Goal: Contribute content: Contribute content

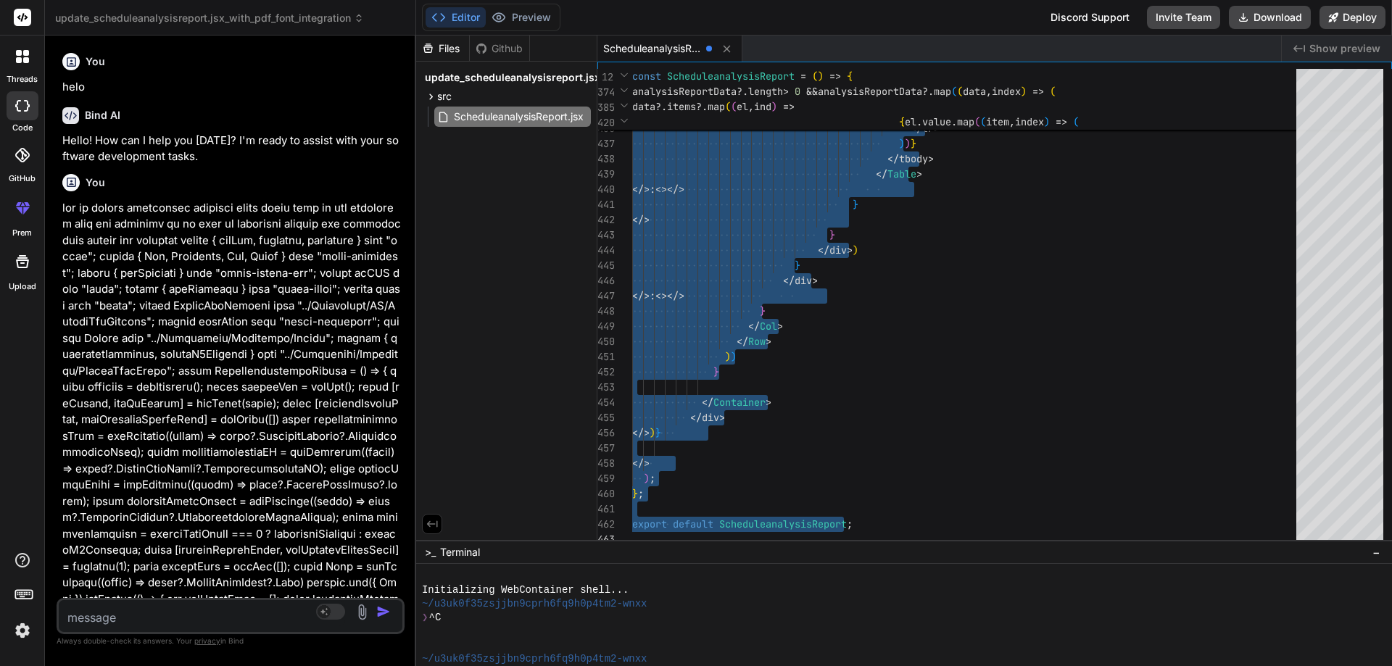
click at [215, 609] on textarea at bounding box center [202, 613] width 286 height 26
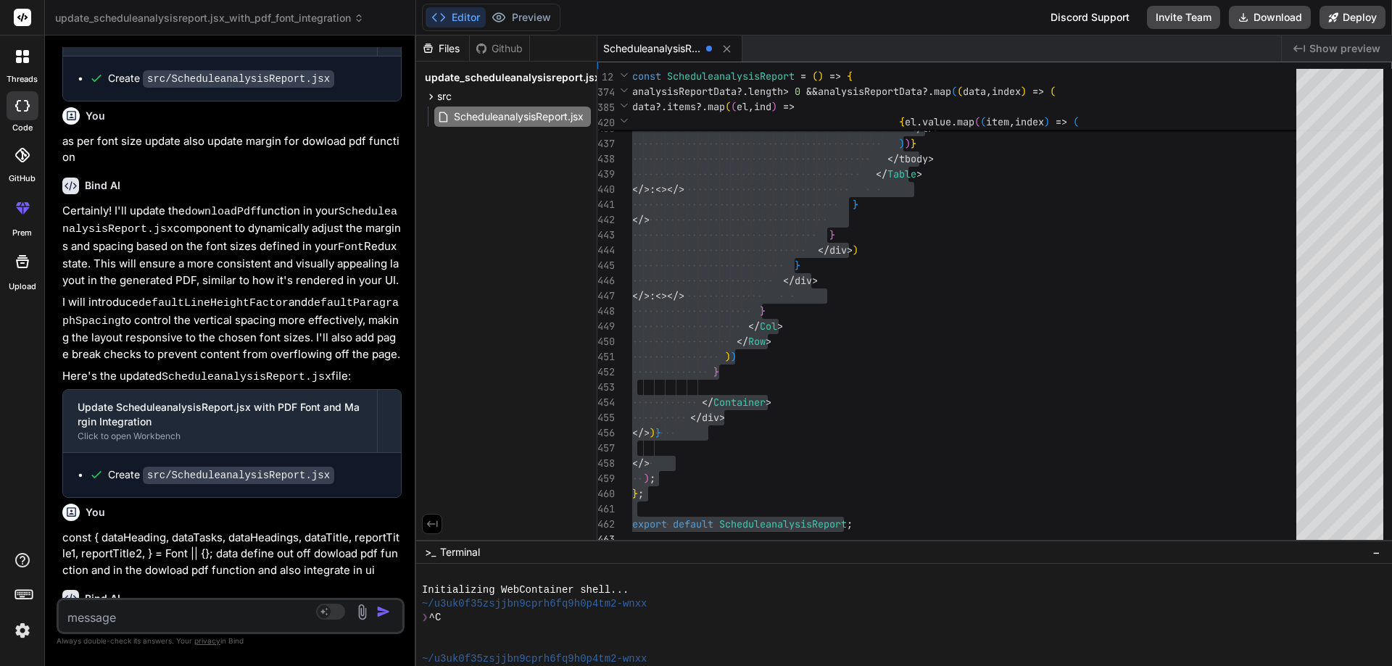
paste textarea "<h5 className="d-flex justify-content-between align-items-center border-bottom …"
type textarea "<h5 className="d-flex justify-content-between align-items-center border-bottom …"
type textarea "x"
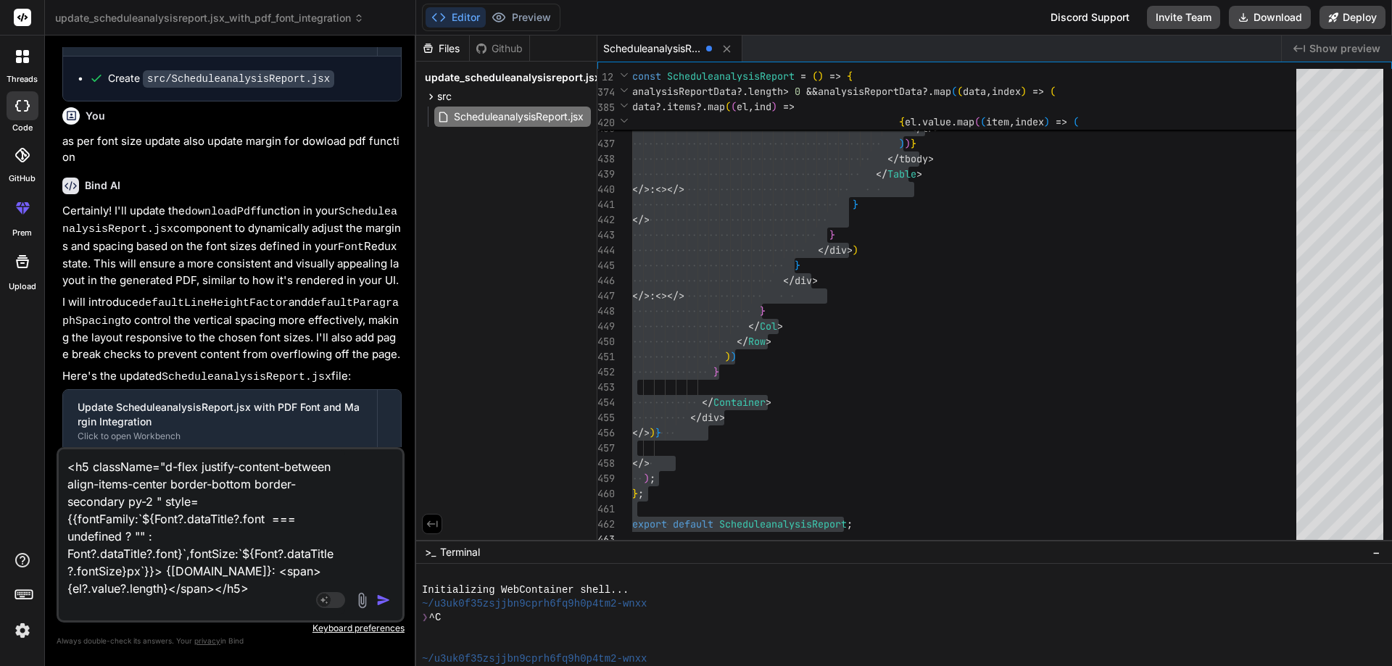
type textarea "<h5 className="d-flex justify-content-between align-items-center border-bottom …"
type textarea "x"
type textarea "<h5 className="d-flex justify-content-between align-items-center border-bottom …"
type textarea "x"
type textarea "<h5 className="d-flex justify-content-between align-items-center border-bottom …"
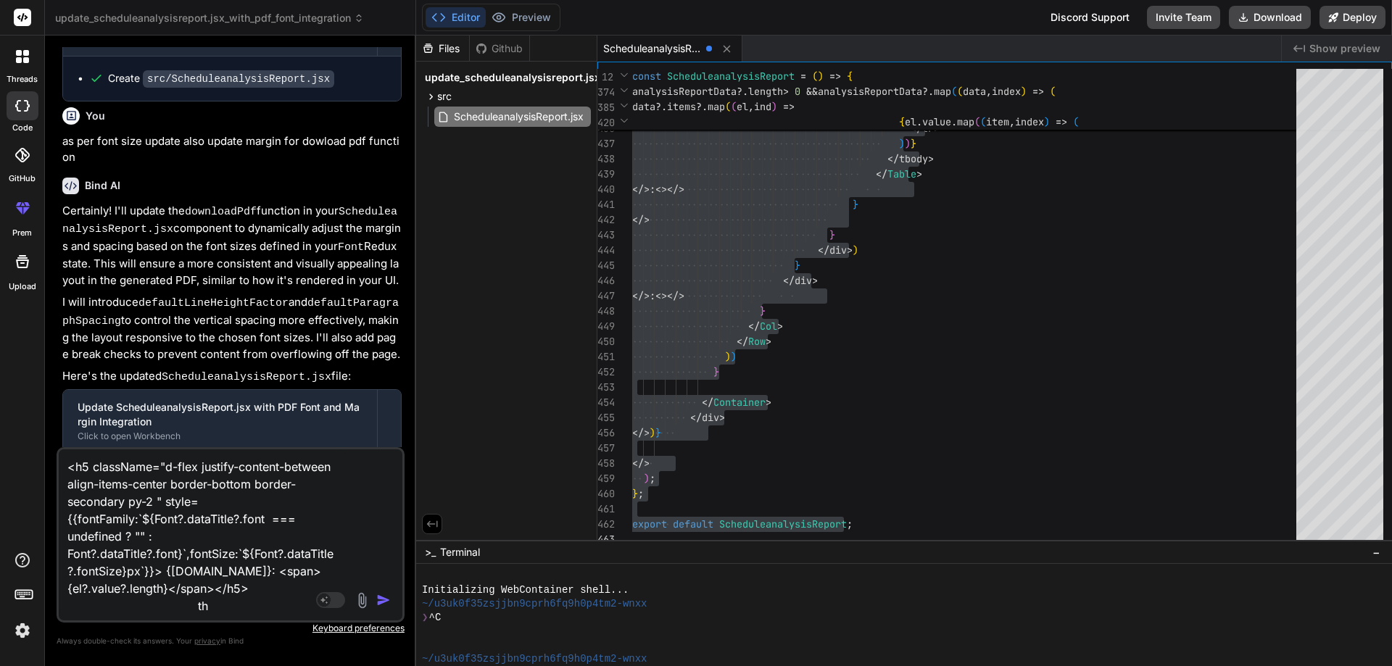
type textarea "x"
type textarea "<h5 className="d-flex justify-content-between align-items-center border-bottom …"
type textarea "x"
type textarea "<h5 className="d-flex justify-content-between align-items-center border-bottom …"
type textarea "x"
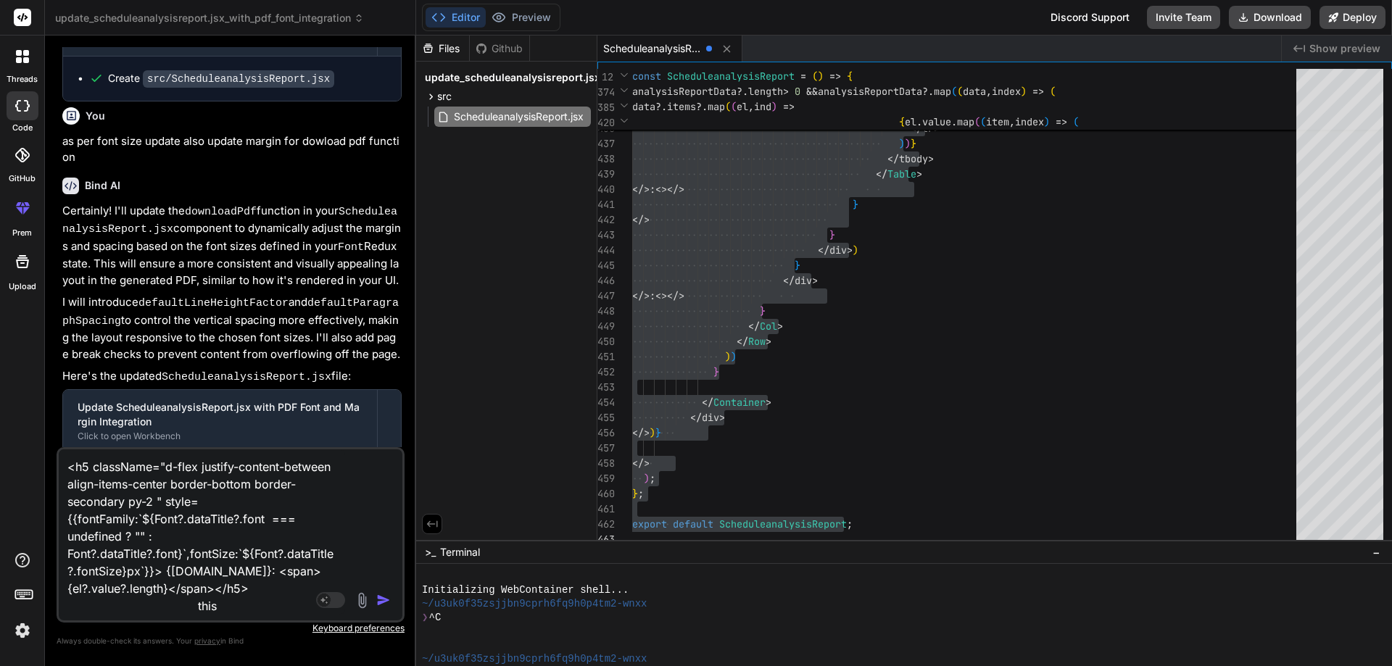
type textarea "<h5 className="d-flex justify-content-between align-items-center border-bottom …"
type textarea "x"
type textarea "<h5 className="d-flex justify-content-between align-items-center border-bottom …"
type textarea "x"
type textarea "<h5 className="d-flex justify-content-between align-items-center border-bottom …"
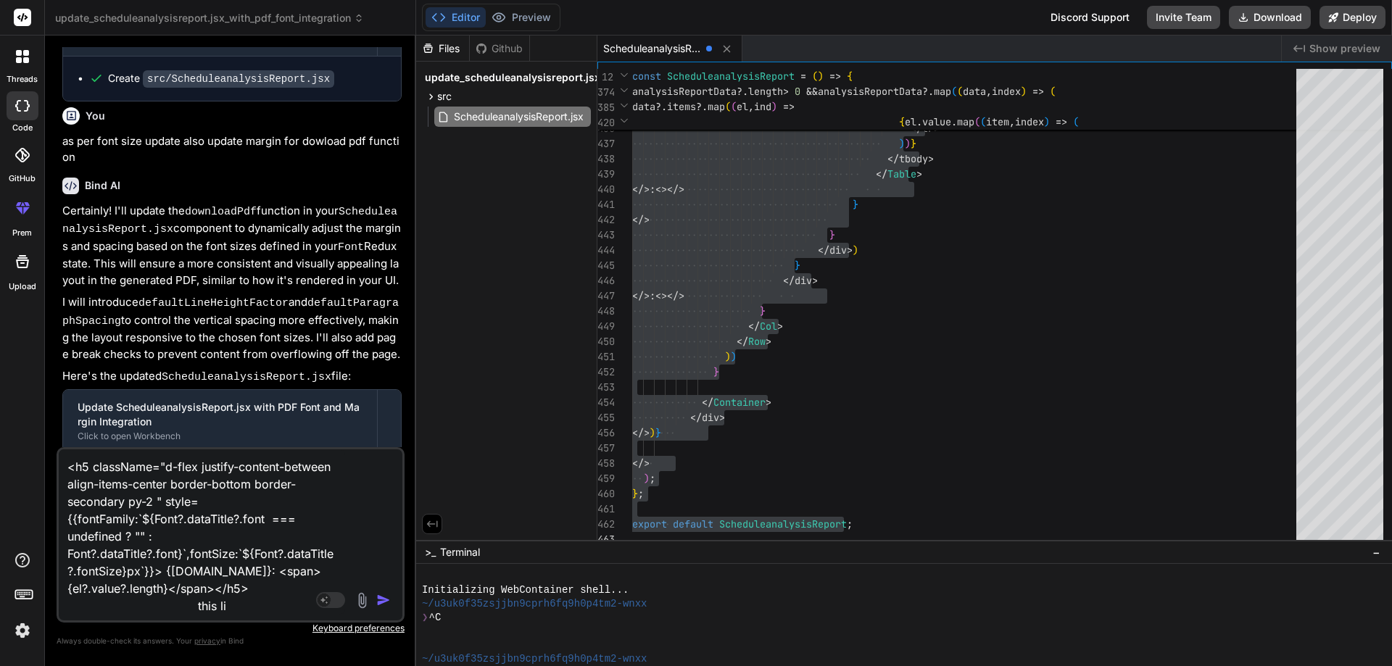
type textarea "x"
type textarea "<h5 className="d-flex justify-content-between align-items-center border-bottom …"
type textarea "x"
type textarea "<h5 className="d-flex justify-content-between align-items-center border-bottom …"
type textarea "x"
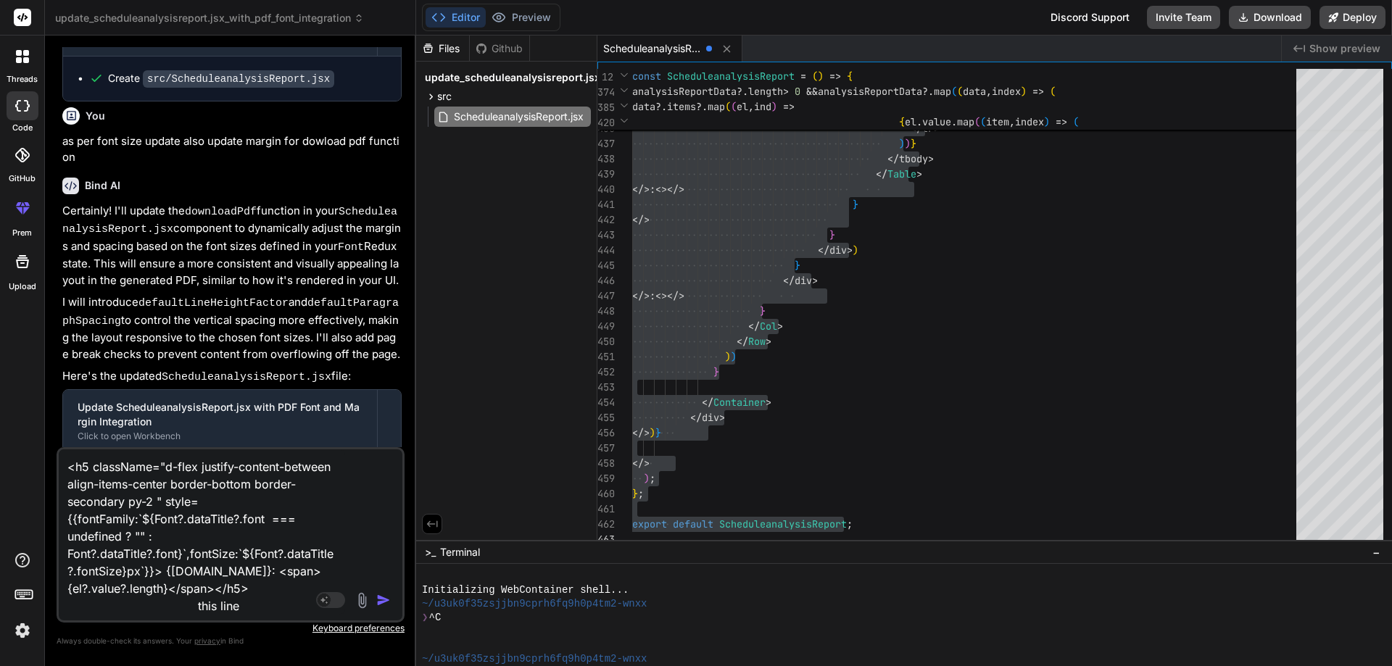
type textarea "<h5 className="d-flex justify-content-between align-items-center border-bottom …"
type textarea "x"
type textarea "<h5 className="d-flex justify-content-between align-items-center border-bottom …"
type textarea "x"
type textarea "<h5 className="d-flex justify-content-between align-items-center border-bottom …"
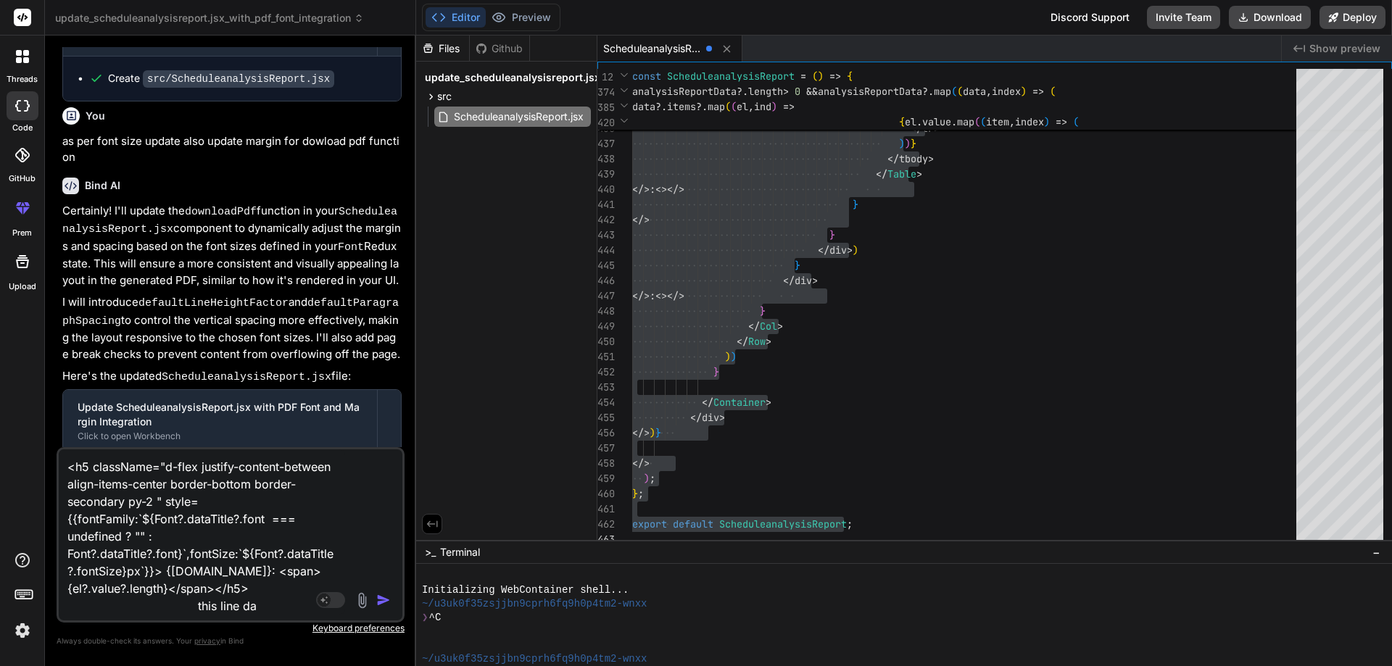
type textarea "x"
type textarea "<h5 className="d-flex justify-content-between align-items-center border-bottom …"
type textarea "x"
type textarea "<h5 className="d-flex justify-content-between align-items-center border-bottom …"
type textarea "x"
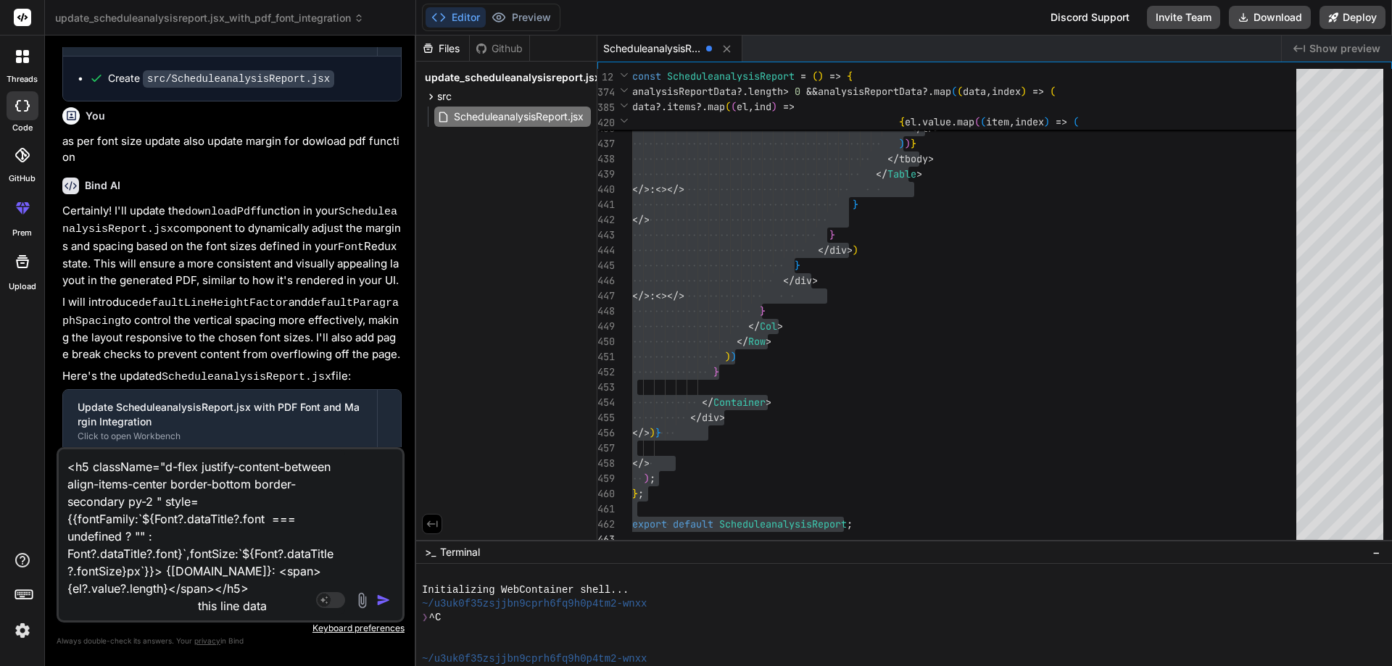
type textarea "<h5 className="d-flex justify-content-between align-items-center border-bottom …"
type textarea "x"
type textarea "<h5 className="d-flex justify-content-between align-items-center border-bottom …"
type textarea "x"
type textarea "<h5 className="d-flex justify-content-between align-items-center border-bottom …"
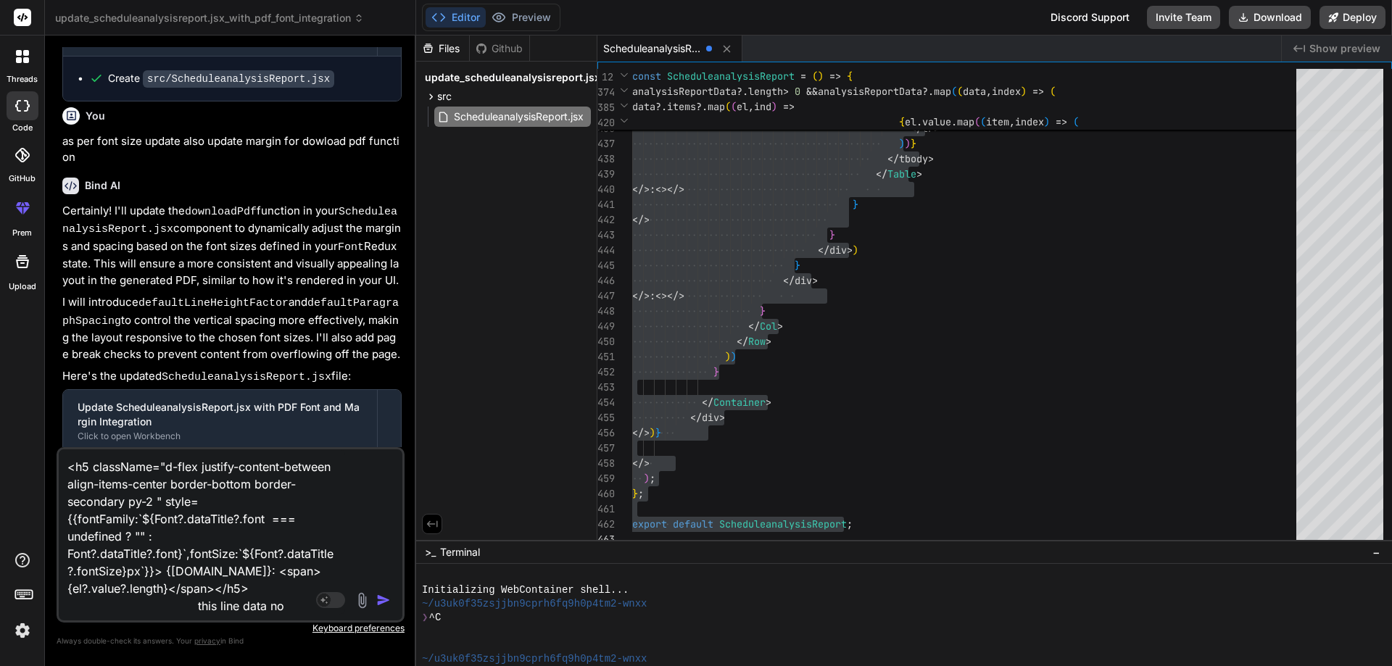
type textarea "x"
type textarea "<h5 className="d-flex justify-content-between align-items-center border-bottom …"
type textarea "x"
type textarea "<h5 className="d-flex justify-content-between align-items-center border-bottom …"
type textarea "x"
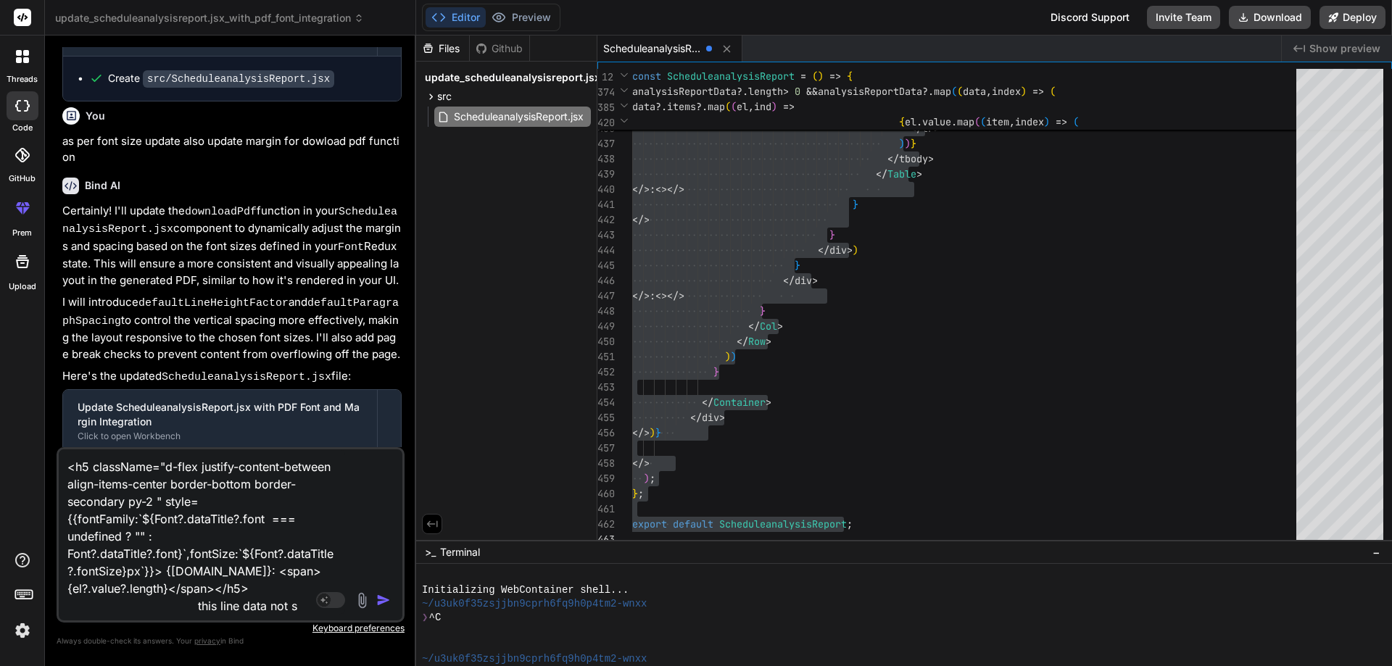
type textarea "<h5 className="d-flex justify-content-between align-items-center border-bottom …"
type textarea "x"
type textarea "<h5 className="d-flex justify-content-between align-items-center border-bottom …"
type textarea "x"
type textarea "<h5 className="d-flex justify-content-between align-items-center border-bottom …"
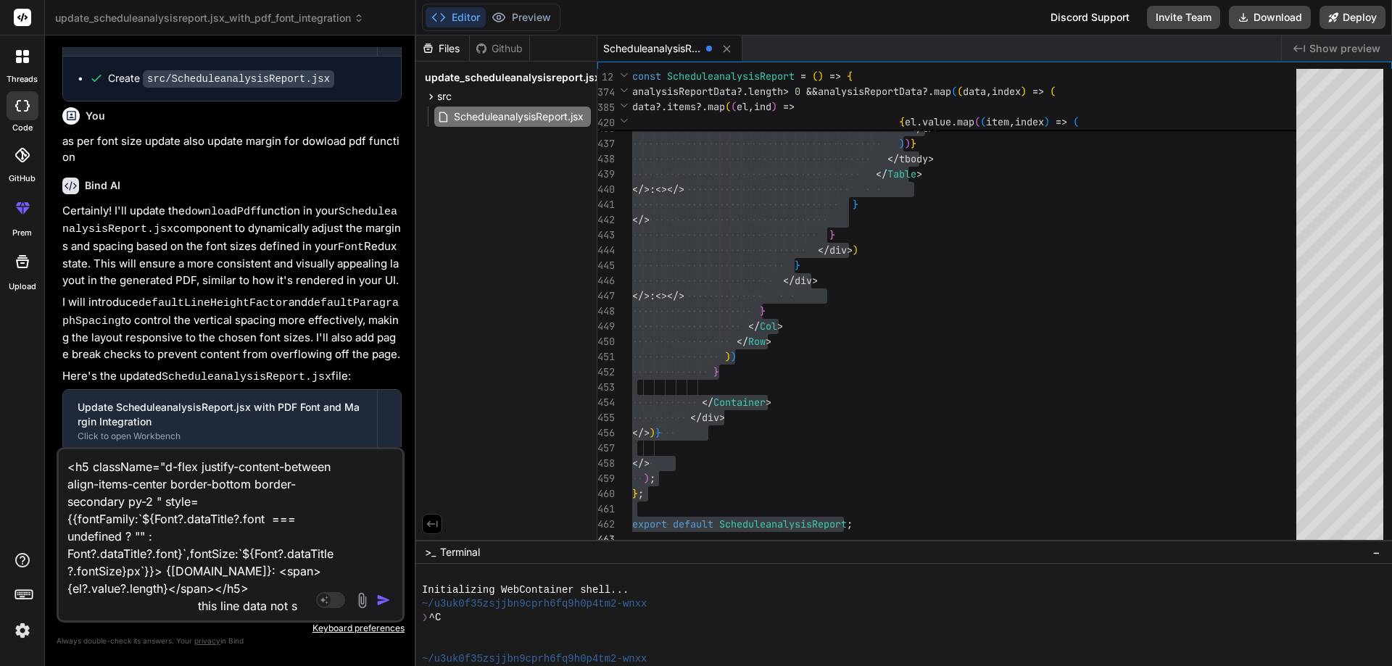
type textarea "x"
type textarea "<h5 className="d-flex justify-content-between align-items-center border-bottom …"
type textarea "x"
type textarea "<h5 className="d-flex justify-content-between align-items-center border-bottom …"
type textarea "x"
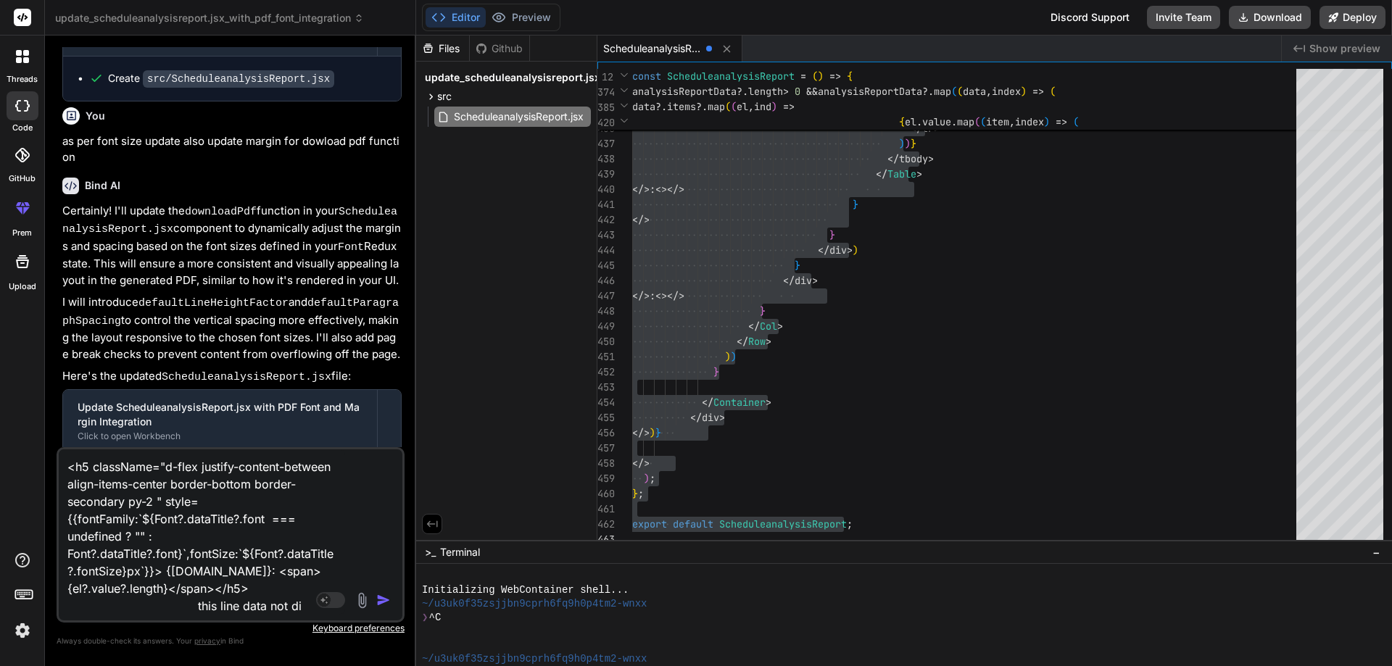
type textarea "<h5 className="d-flex justify-content-between align-items-center border-bottom …"
type textarea "x"
type textarea "<h5 className="d-flex justify-content-between align-items-center border-bottom …"
type textarea "x"
type textarea "<h5 className="d-flex justify-content-between align-items-center border-bottom …"
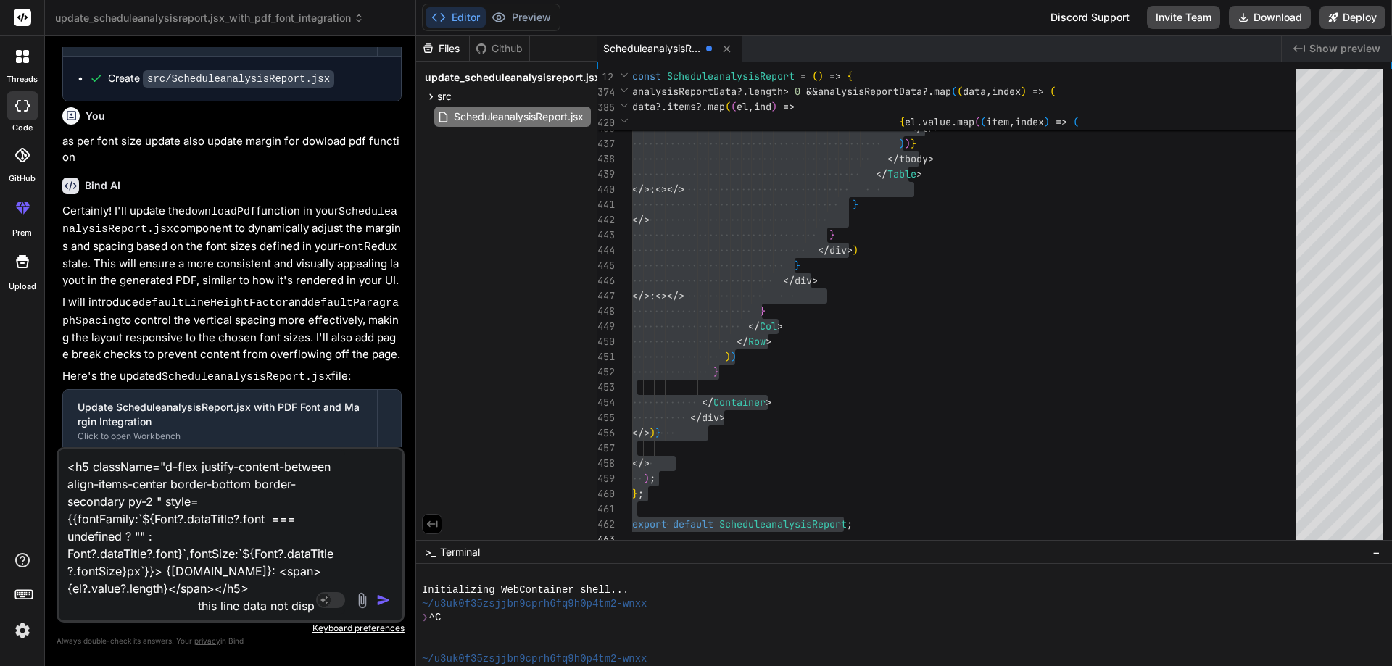
type textarea "x"
type textarea "<h5 className="d-flex justify-content-between align-items-center border-bottom …"
type textarea "x"
type textarea "<h5 className="d-flex justify-content-between align-items-center border-bottom …"
type textarea "x"
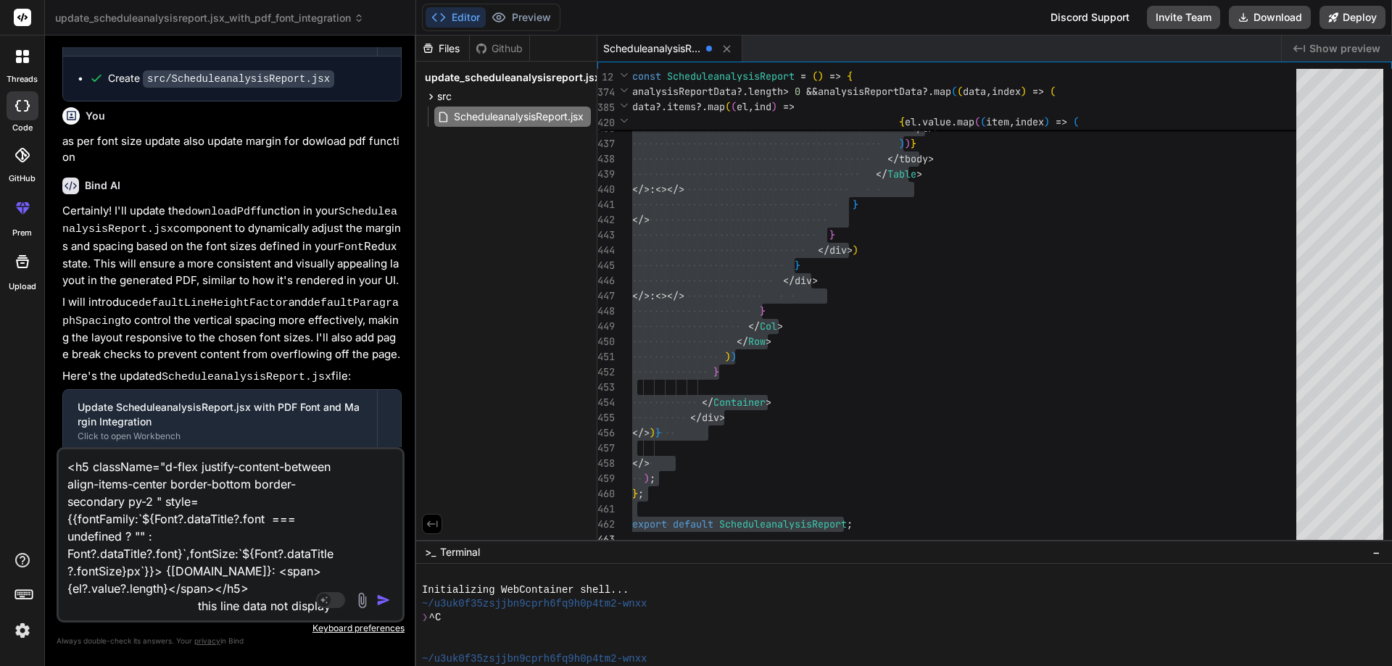
type textarea "<h5 className="d-flex justify-content-between align-items-center border-bottom …"
type textarea "x"
type textarea "<h5 className="d-flex justify-content-between align-items-center border-bottom …"
type textarea "x"
type textarea "<h5 className="d-flex justify-content-between align-items-center border-bottom …"
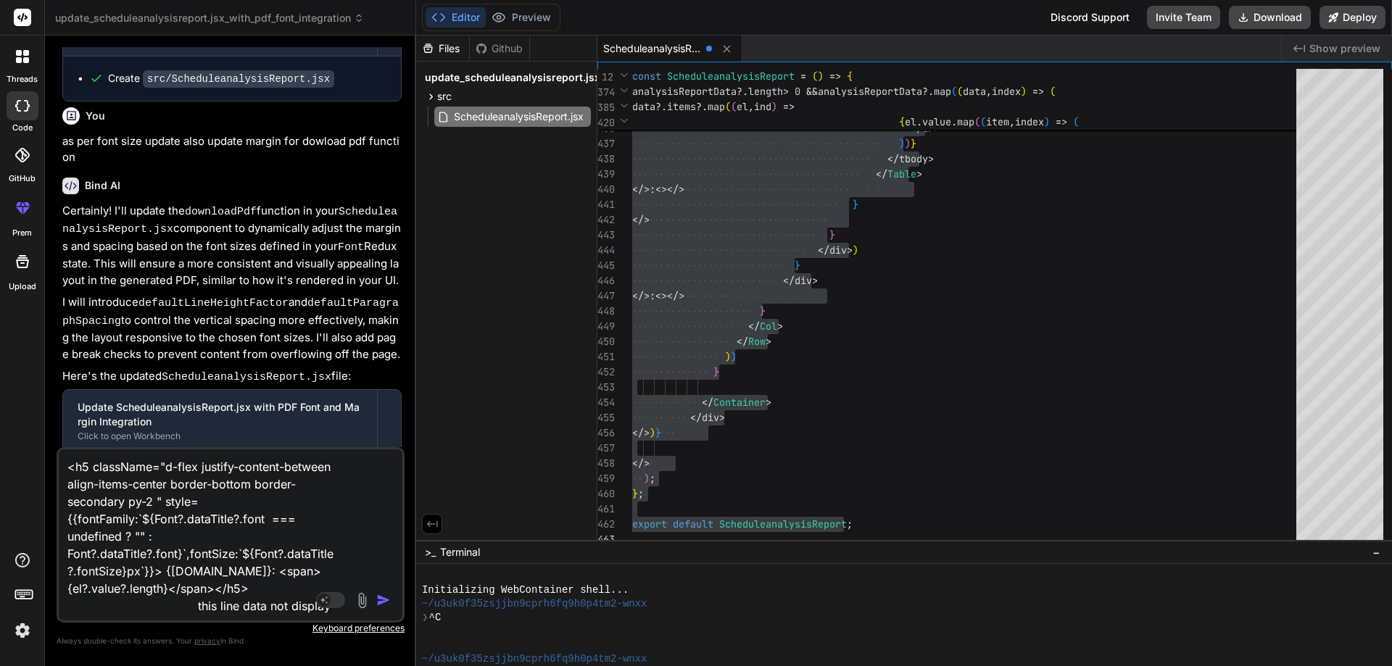
type textarea "x"
type textarea "<h5 className="d-flex justify-content-between align-items-center border-bottom …"
type textarea "x"
type textarea "<h5 className="d-flex justify-content-between align-items-center border-bottom …"
type textarea "x"
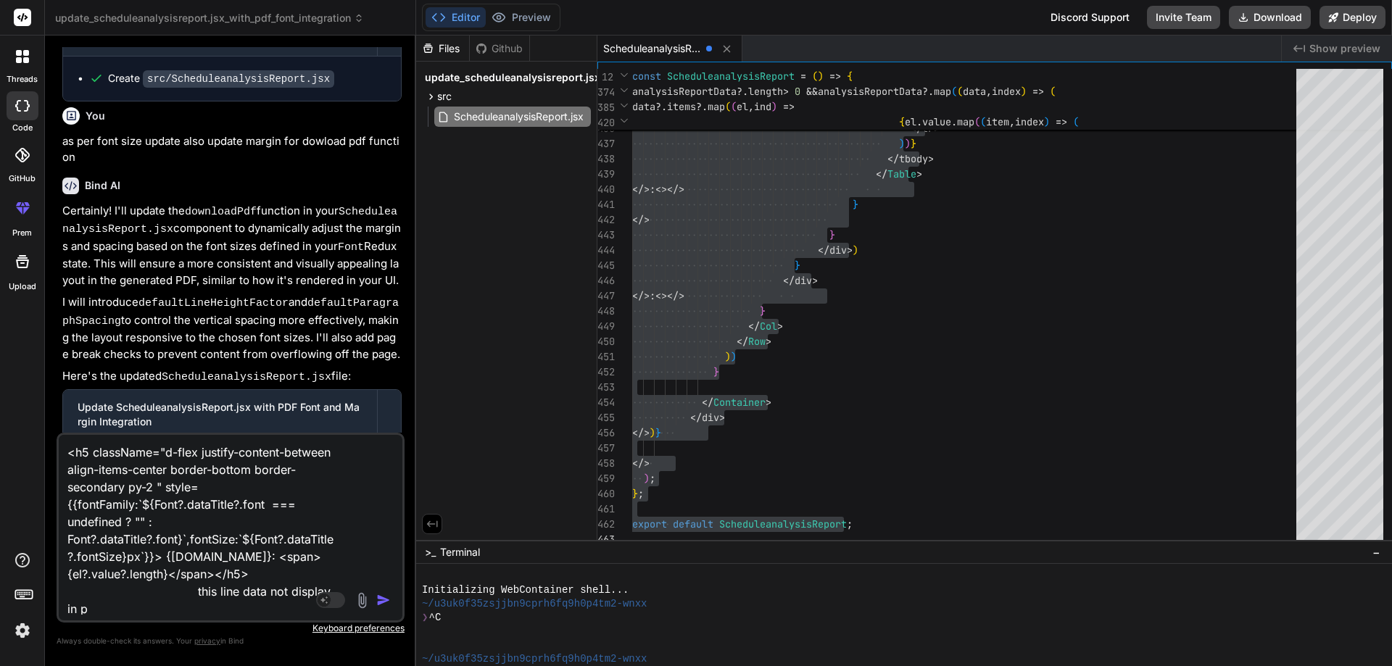
scroll to position [1, 0]
type textarea "<h5 className="d-flex justify-content-between align-items-center border-bottom …"
type textarea "x"
type textarea "<h5 className="d-flex justify-content-between align-items-center border-bottom …"
type textarea "x"
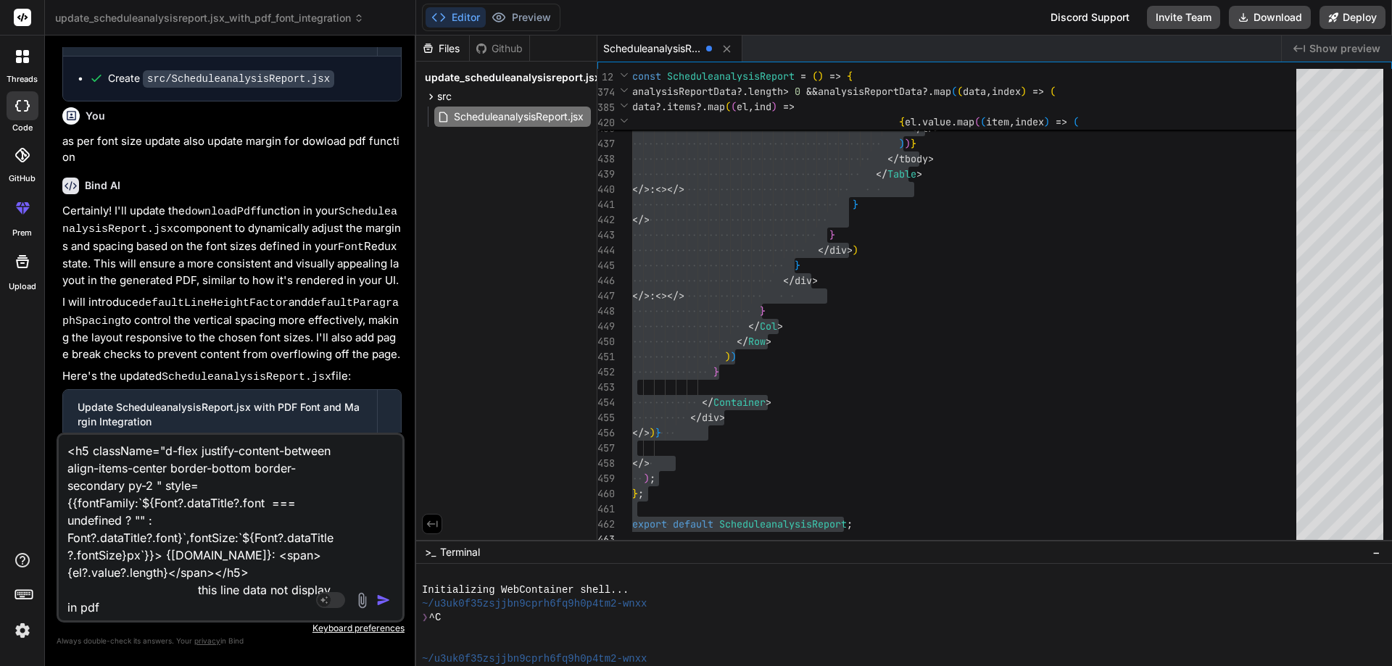
type textarea "<h5 className="d-flex justify-content-between align-items-center border-bottom …"
type textarea "x"
type textarea "<h5 className="d-flex justify-content-between align-items-center border-bottom …"
type textarea "x"
type textarea "<h5 className="d-flex justify-content-between align-items-center border-bottom …"
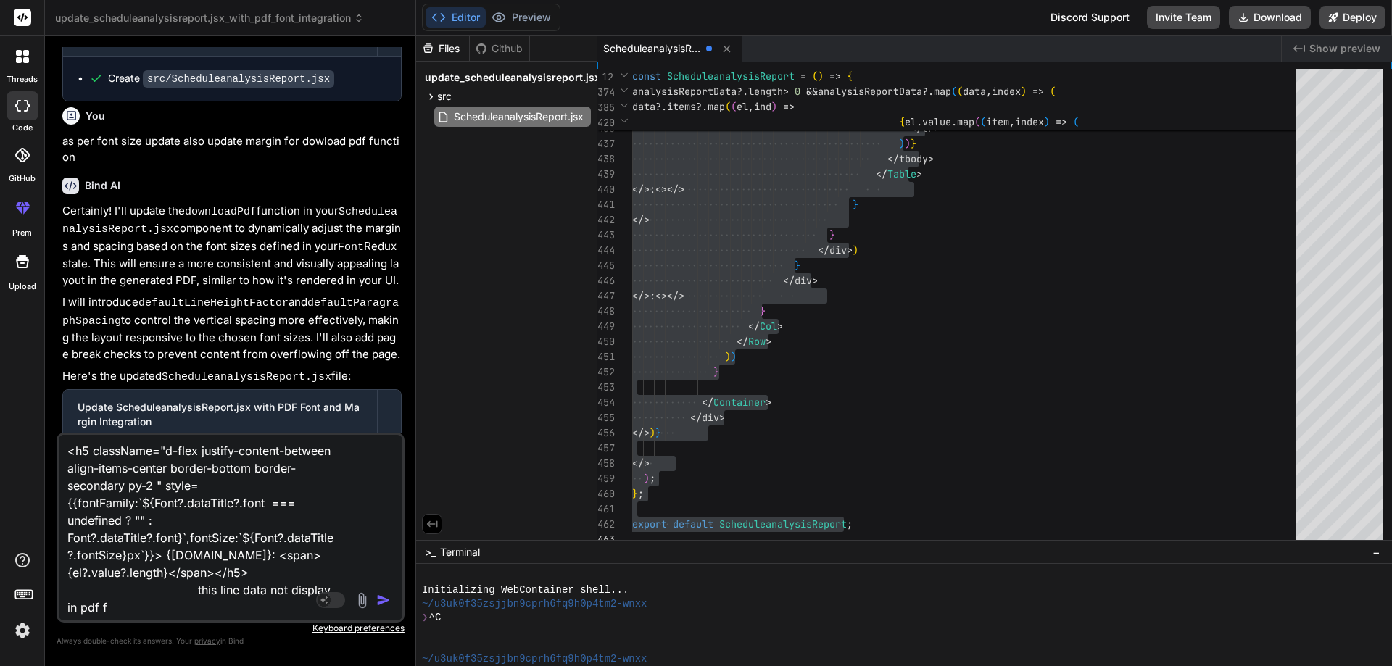
type textarea "x"
type textarea "<h5 className="d-flex justify-content-between align-items-center border-bottom …"
type textarea "x"
type textarea "<h5 className="d-flex justify-content-between align-items-center border-bottom …"
type textarea "x"
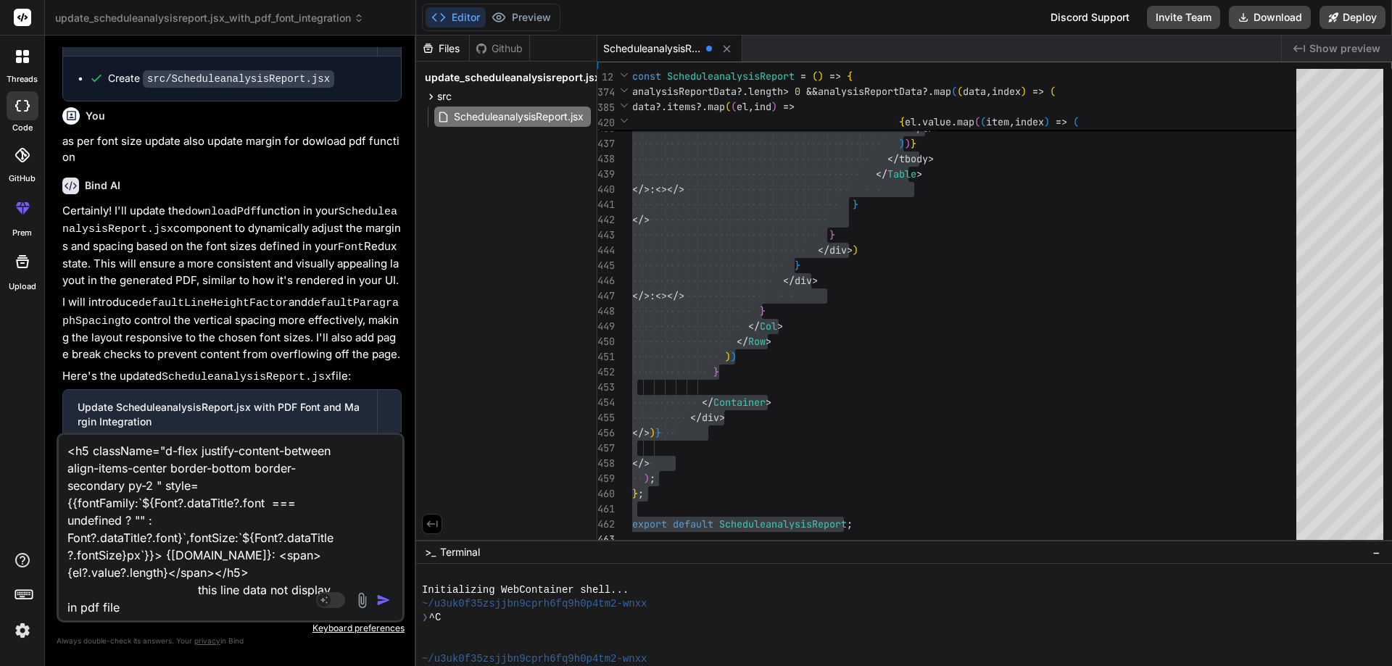
type textarea "<h5 className="d-flex justify-content-between align-items-center border-bottom …"
type textarea "x"
type textarea "<h5 className="d-flex justify-content-between align-items-center border-bottom …"
type textarea "x"
type textarea "<h5 className="d-flex justify-content-between align-items-center border-bottom …"
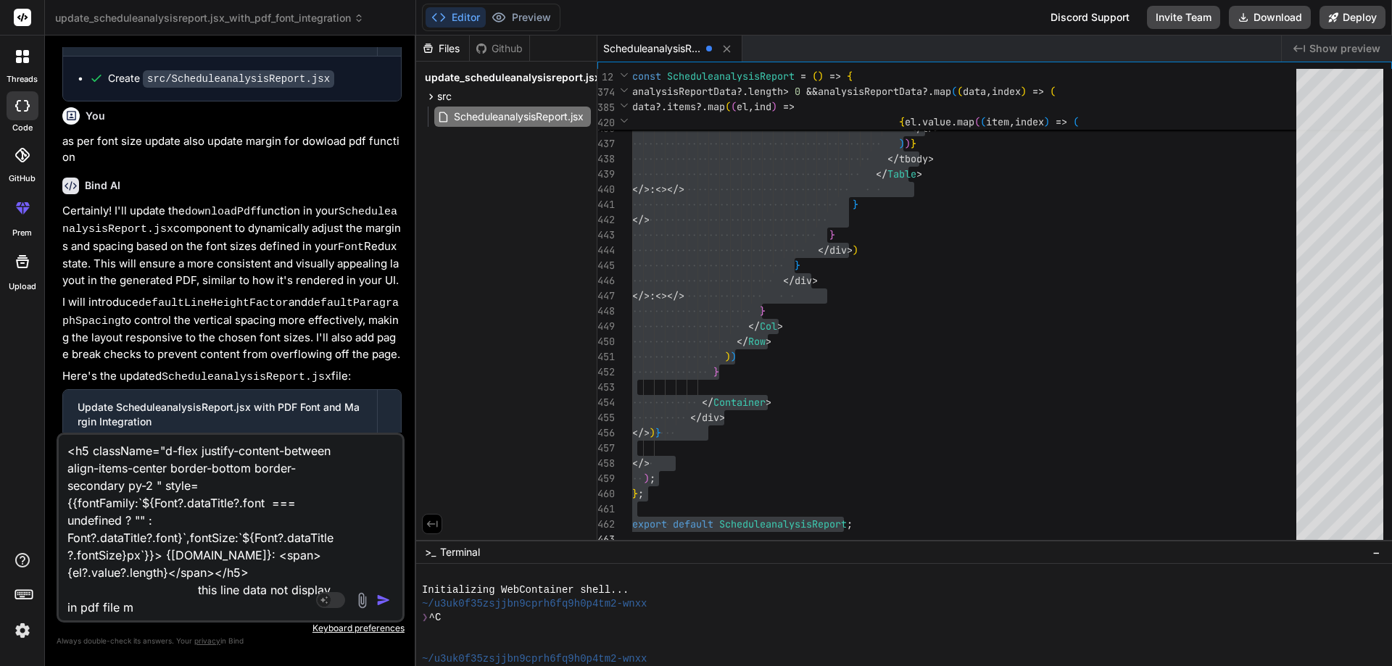
type textarea "x"
type textarea "<h5 className="d-flex justify-content-between align-items-center border-bottom …"
type textarea "x"
type textarea "<h5 className="d-flex justify-content-between align-items-center border-bottom …"
type textarea "x"
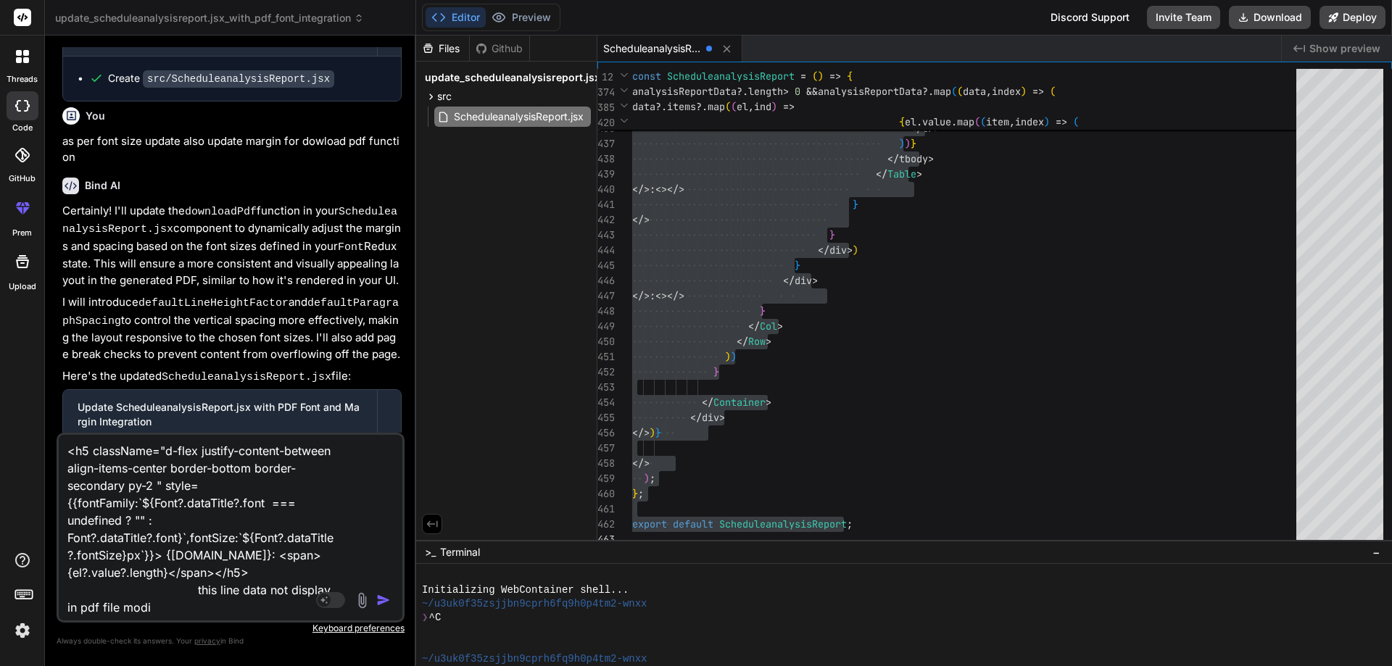
type textarea "<h5 className="d-flex justify-content-between align-items-center border-bottom …"
type textarea "x"
type textarea "<h5 className="d-flex justify-content-between align-items-center border-bottom …"
type textarea "x"
type textarea "<h5 className="d-flex justify-content-between align-items-center border-bottom …"
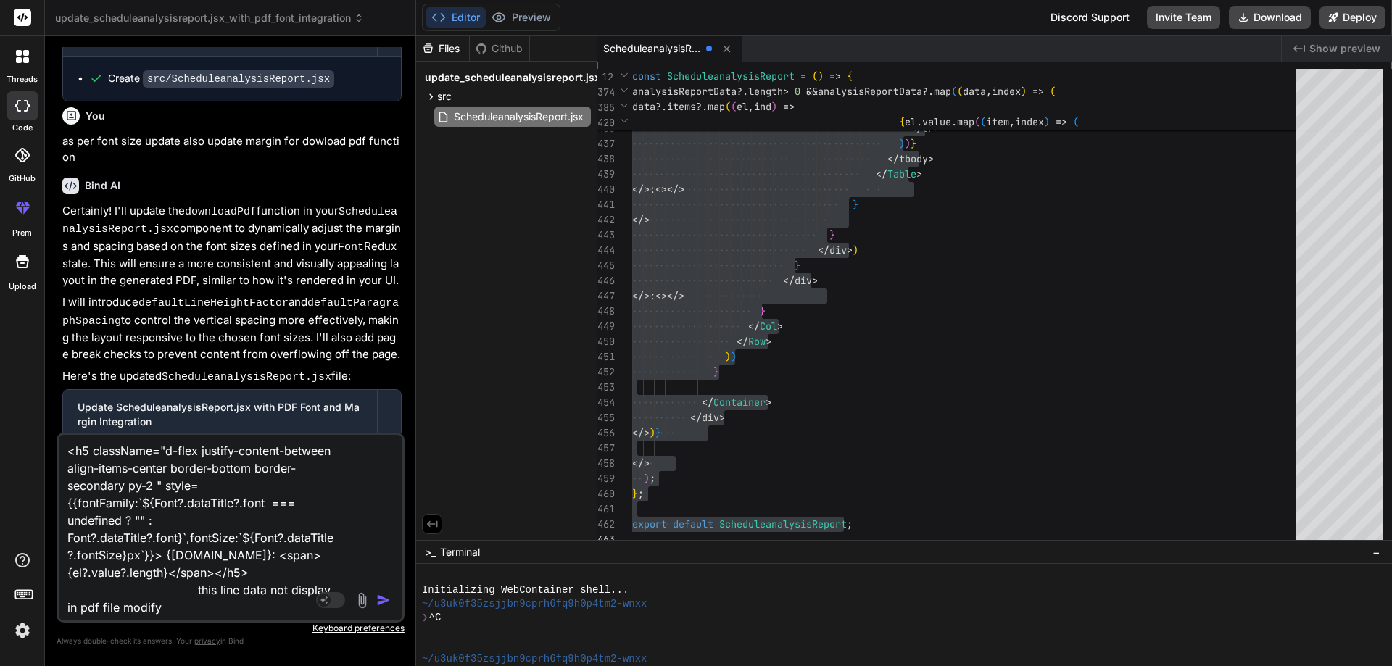
type textarea "x"
type textarea "<h5 className="d-flex justify-content-between align-items-center border-bottom …"
type textarea "x"
type textarea "<h5 className="d-flex justify-content-between align-items-center border-bottom …"
type textarea "x"
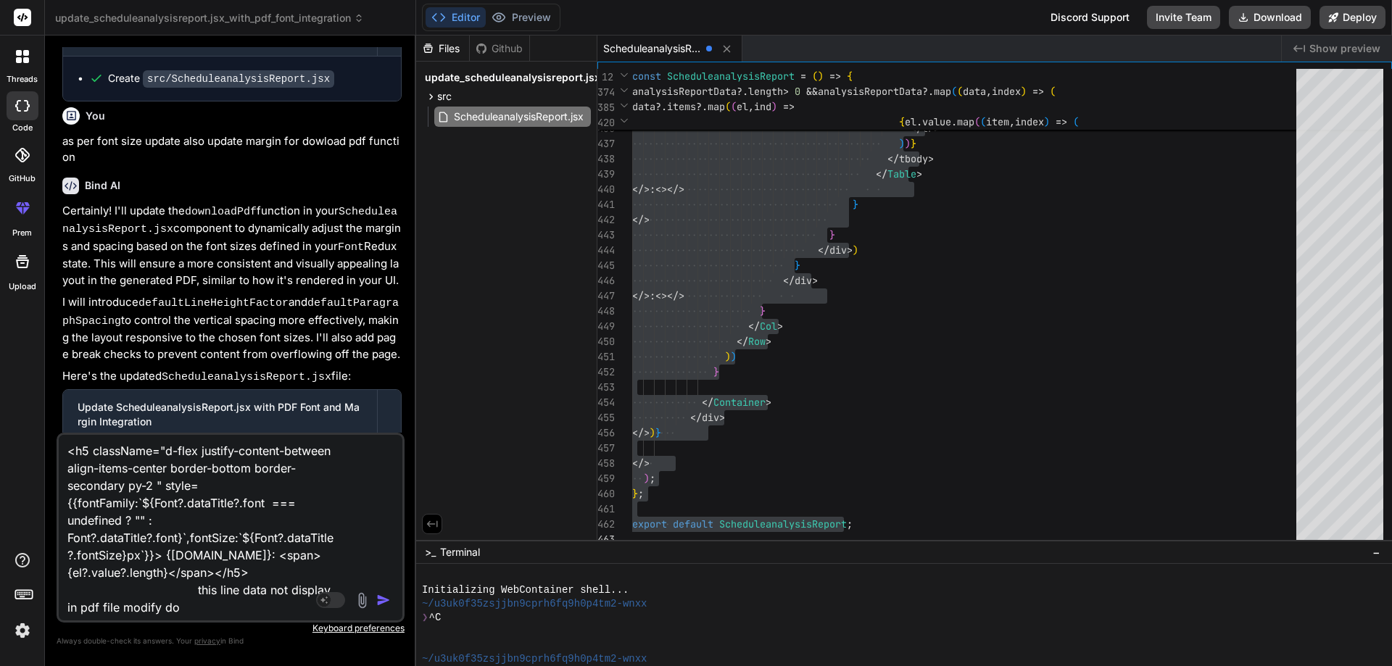
type textarea "<h5 className="d-flex justify-content-between align-items-center border-bottom …"
type textarea "x"
type textarea "<h5 className="d-flex justify-content-between align-items-center border-bottom …"
type textarea "x"
type textarea "<h5 className="d-flex justify-content-between align-items-center border-bottom …"
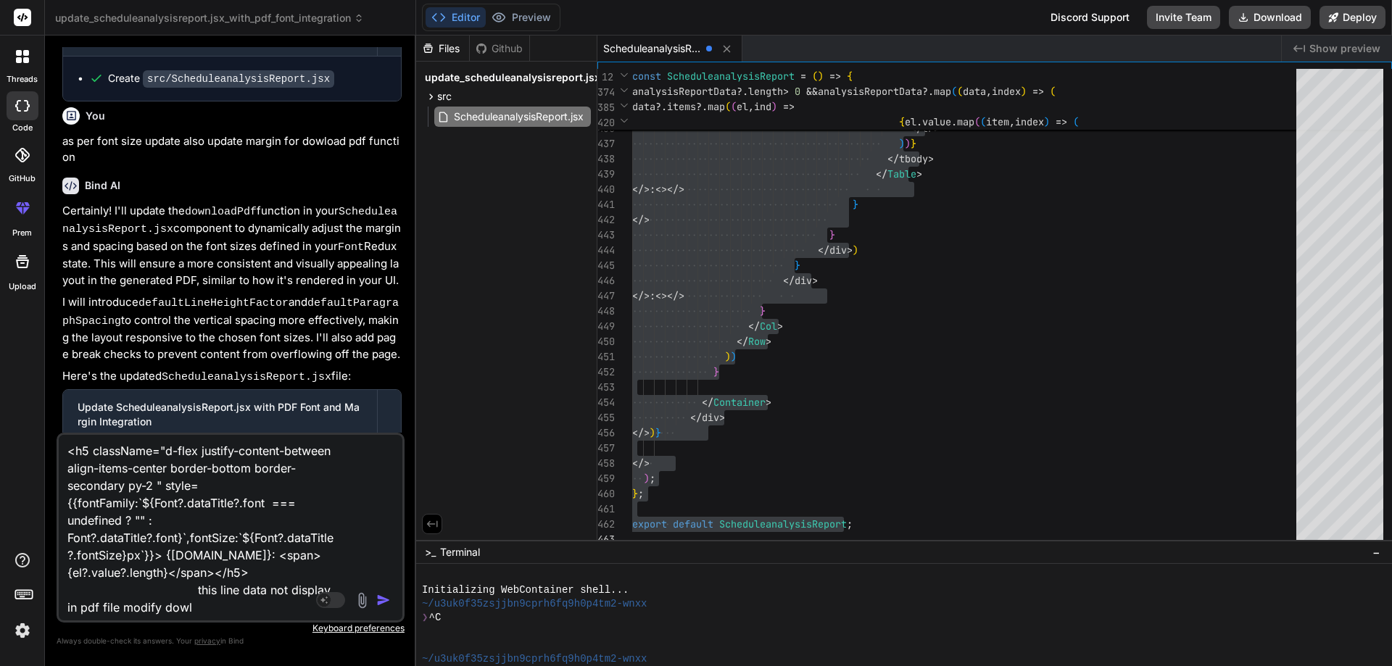
type textarea "x"
type textarea "<h5 className="d-flex justify-content-between align-items-center border-bottom …"
type textarea "x"
type textarea "<h5 className="d-flex justify-content-between align-items-center border-bottom …"
type textarea "x"
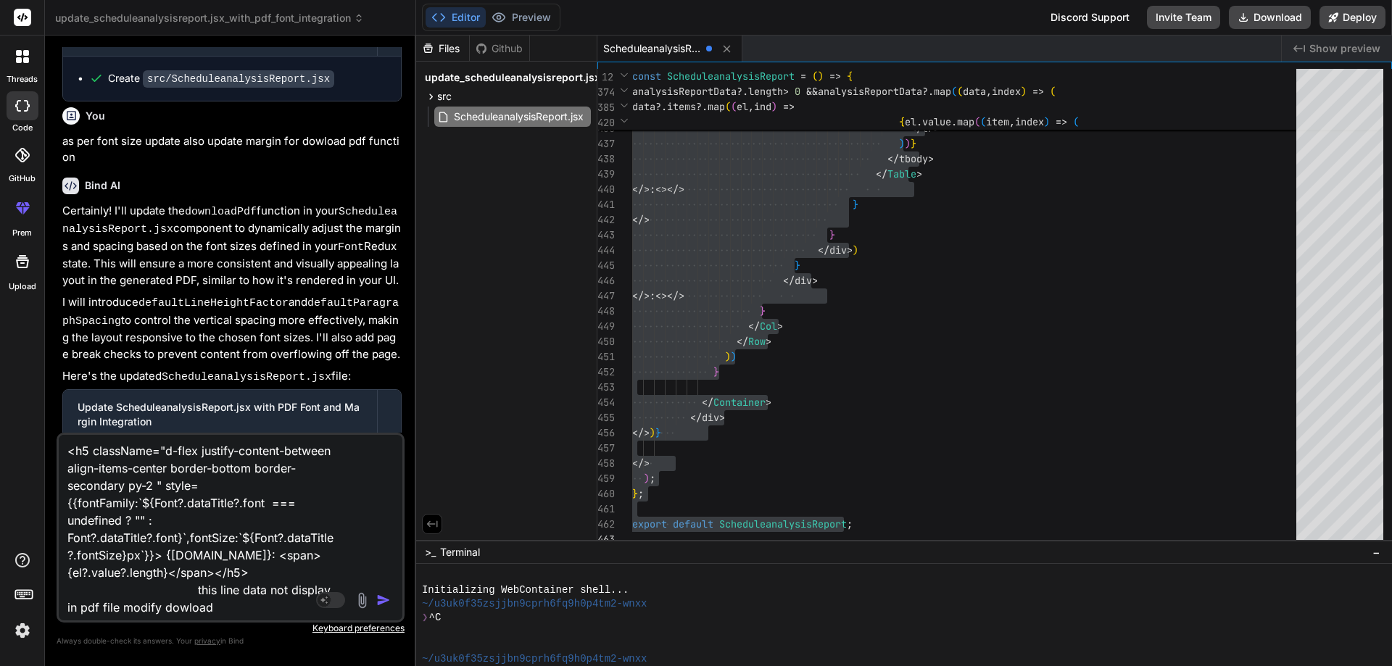
type textarea "<h5 className="d-flex justify-content-between align-items-center border-bottom …"
type textarea "x"
type textarea "<h5 className="d-flex justify-content-between align-items-center border-bottom …"
type textarea "x"
type textarea "<h5 className="d-flex justify-content-between align-items-center border-bottom …"
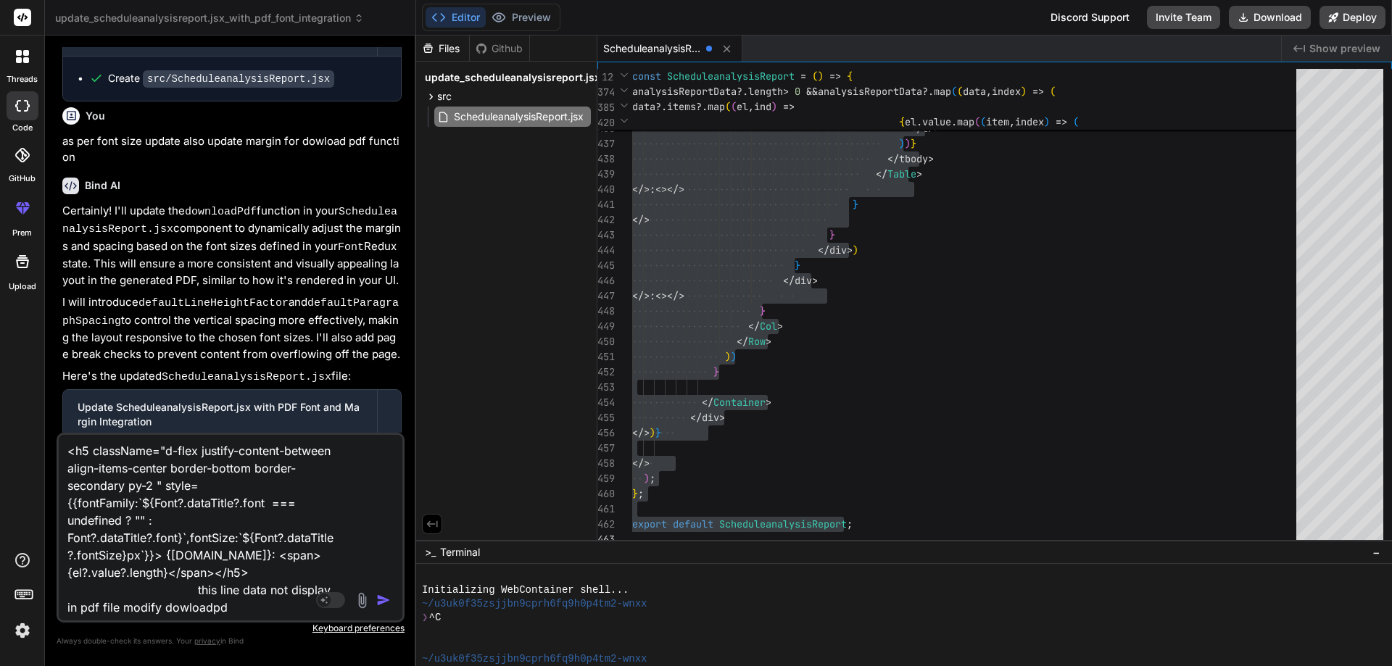
type textarea "x"
type textarea "<h5 className="d-flex justify-content-between align-items-center border-bottom …"
type textarea "x"
type textarea "<h5 className="d-flex justify-content-between align-items-center border-bottom …"
type textarea "x"
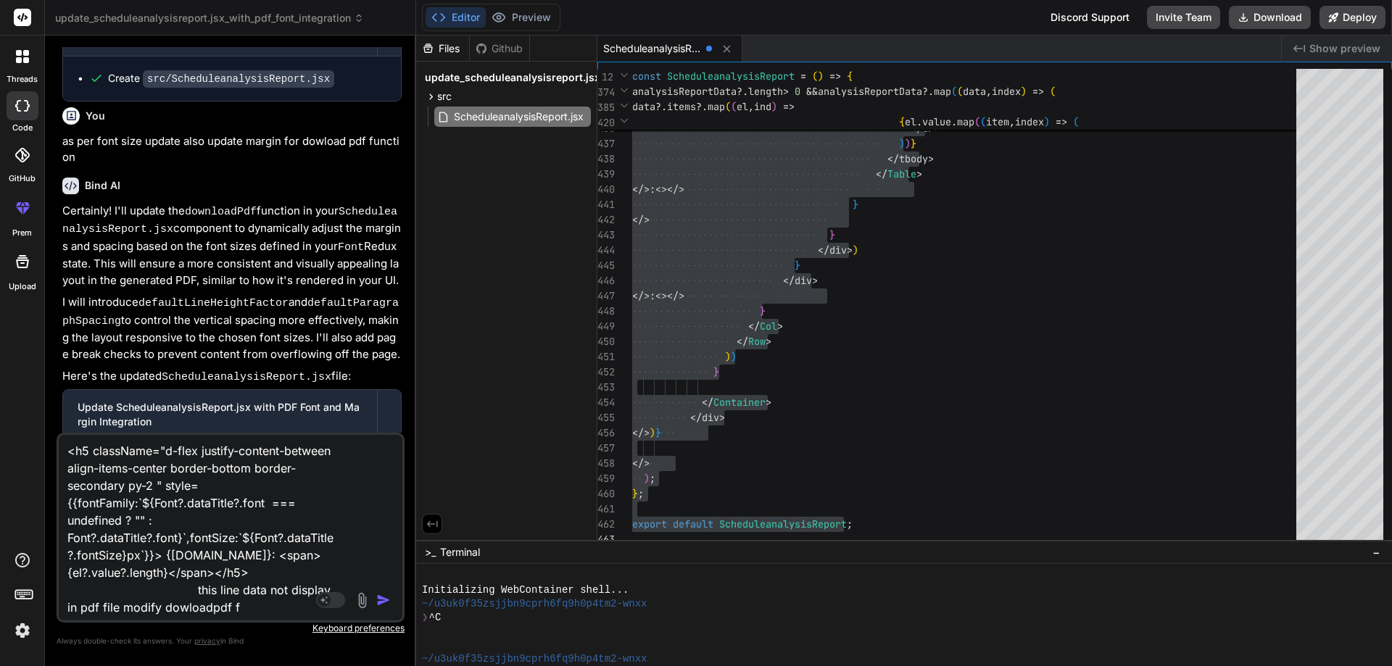
type textarea "<h5 className="d-flex justify-content-between align-items-center border-bottom …"
type textarea "x"
type textarea "<h5 className="d-flex justify-content-between align-items-center border-bottom …"
type textarea "x"
type textarea "<h5 className="d-flex justify-content-between align-items-center border-bottom …"
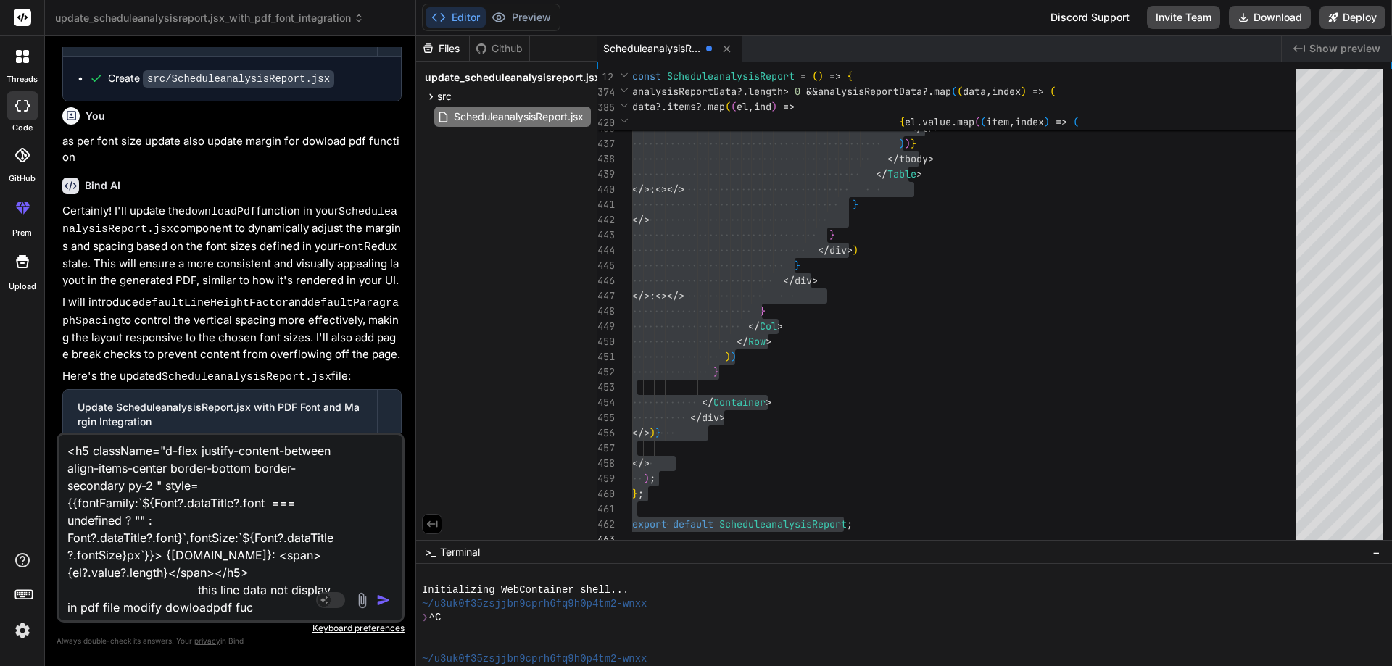
type textarea "x"
type textarea "<h5 className="d-flex justify-content-between align-items-center border-bottom …"
type textarea "x"
type textarea "<h5 className="d-flex justify-content-between align-items-center border-bottom …"
type textarea "x"
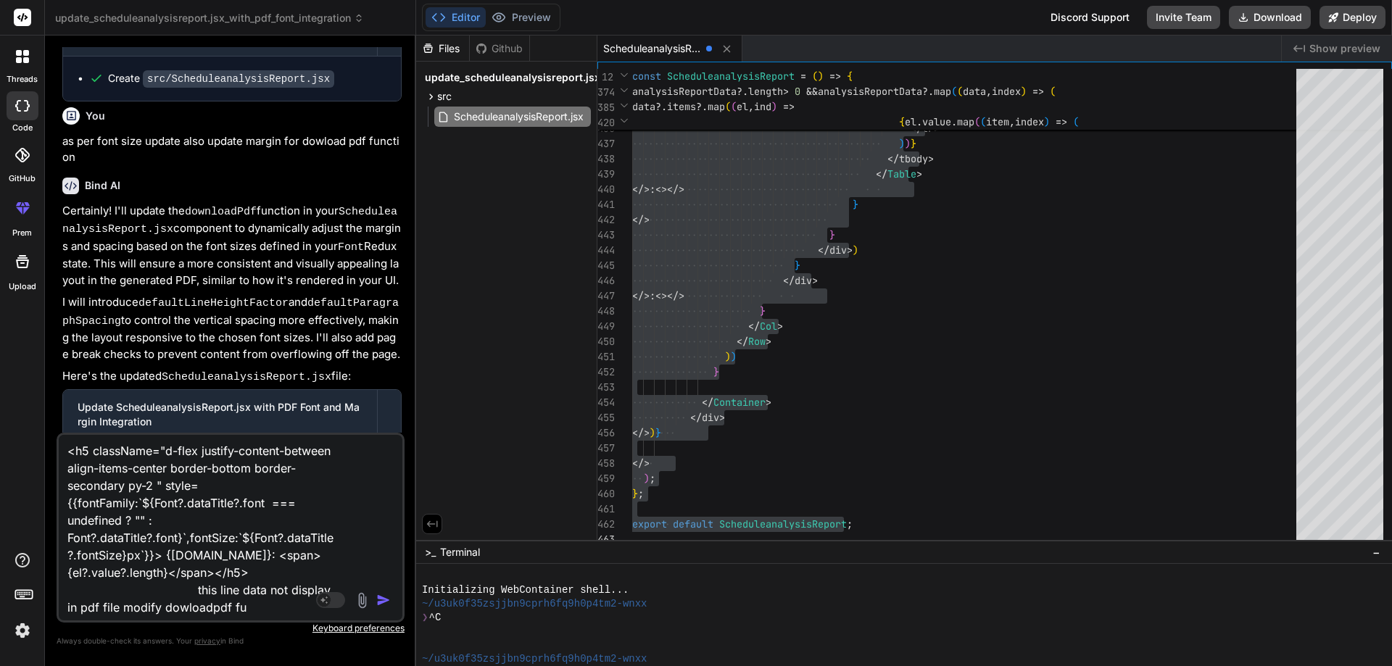
type textarea "<h5 className="d-flex justify-content-between align-items-center border-bottom …"
type textarea "x"
type textarea "<h5 className="d-flex justify-content-between align-items-center border-bottom …"
type textarea "x"
type textarea "<h5 className="d-flex justify-content-between align-items-center border-bottom …"
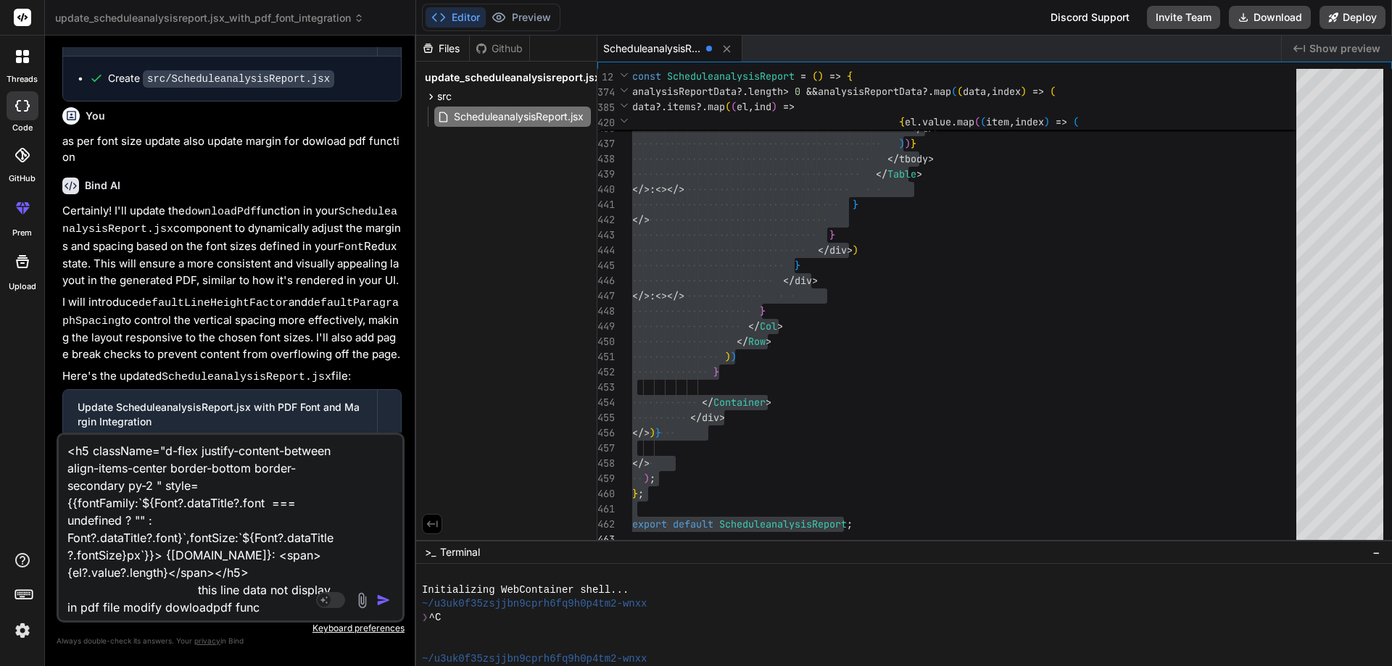
type textarea "x"
type textarea "<h5 className="d-flex justify-content-between align-items-center border-bottom …"
type textarea "x"
type textarea "<h5 className="d-flex justify-content-between align-items-center border-bottom …"
type textarea "x"
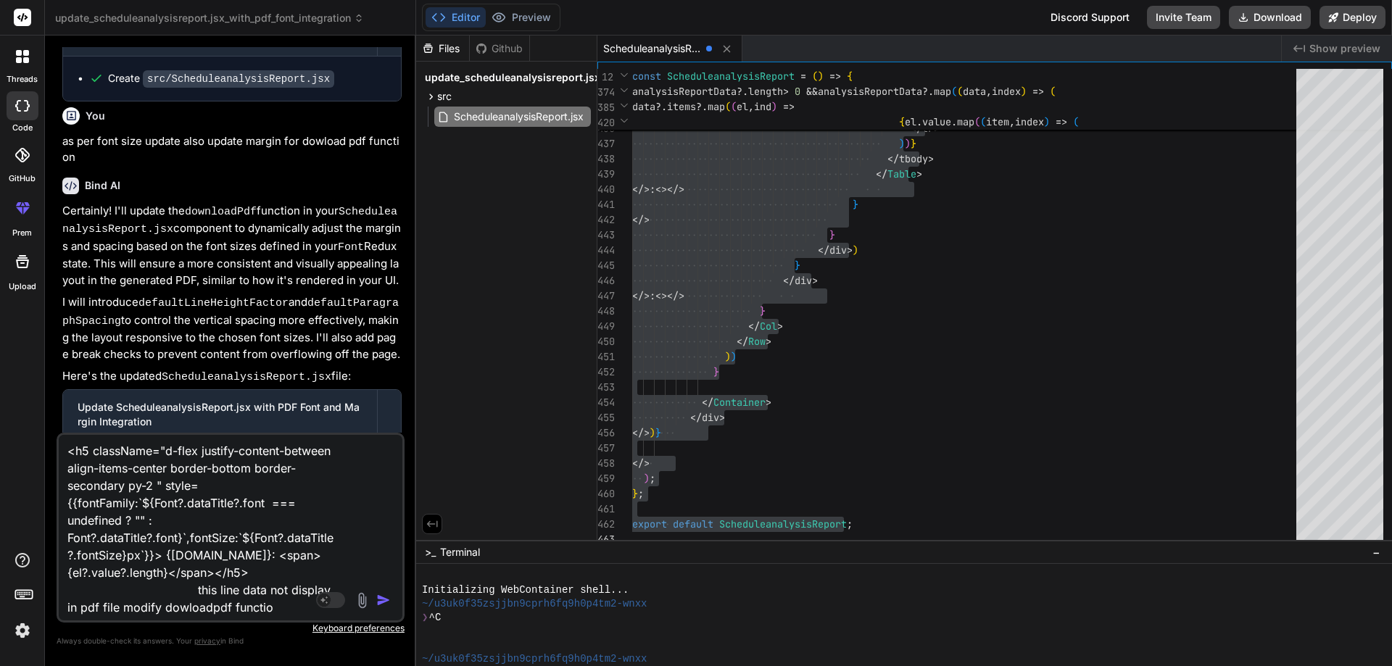
type textarea "<h5 className="d-flex justify-content-between align-items-center border-bottom …"
type textarea "x"
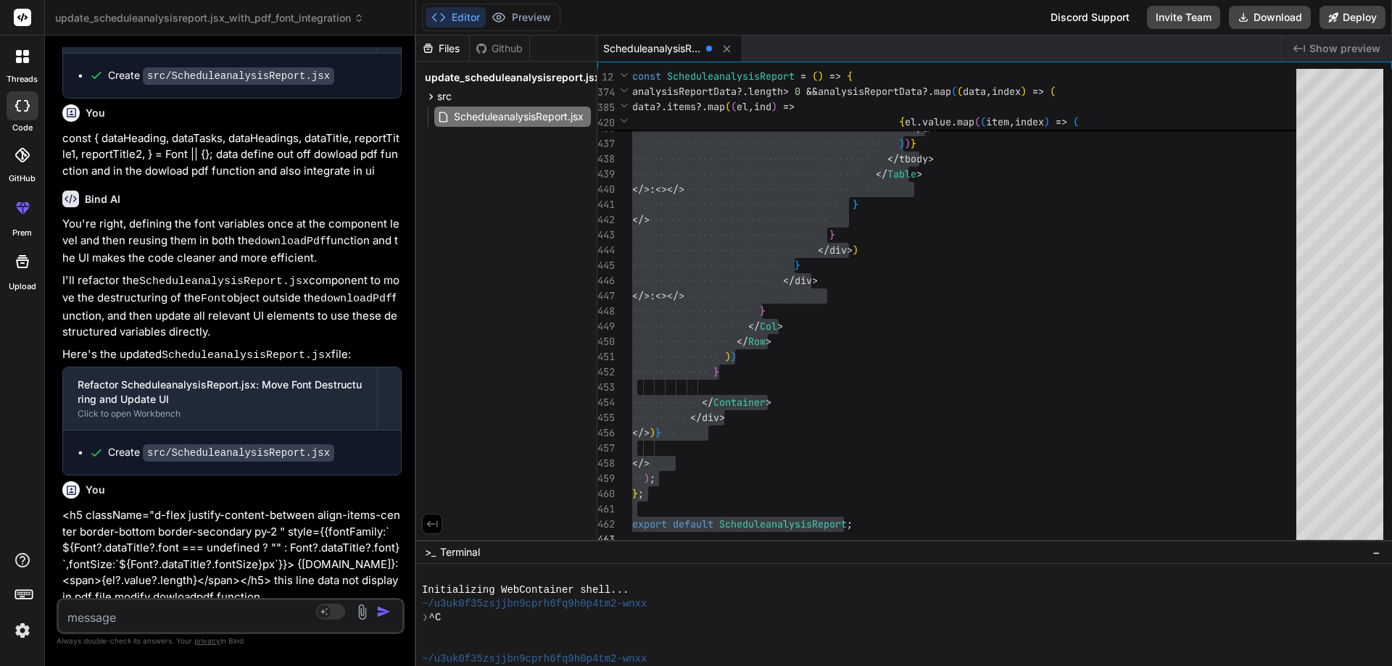
scroll to position [3789, 0]
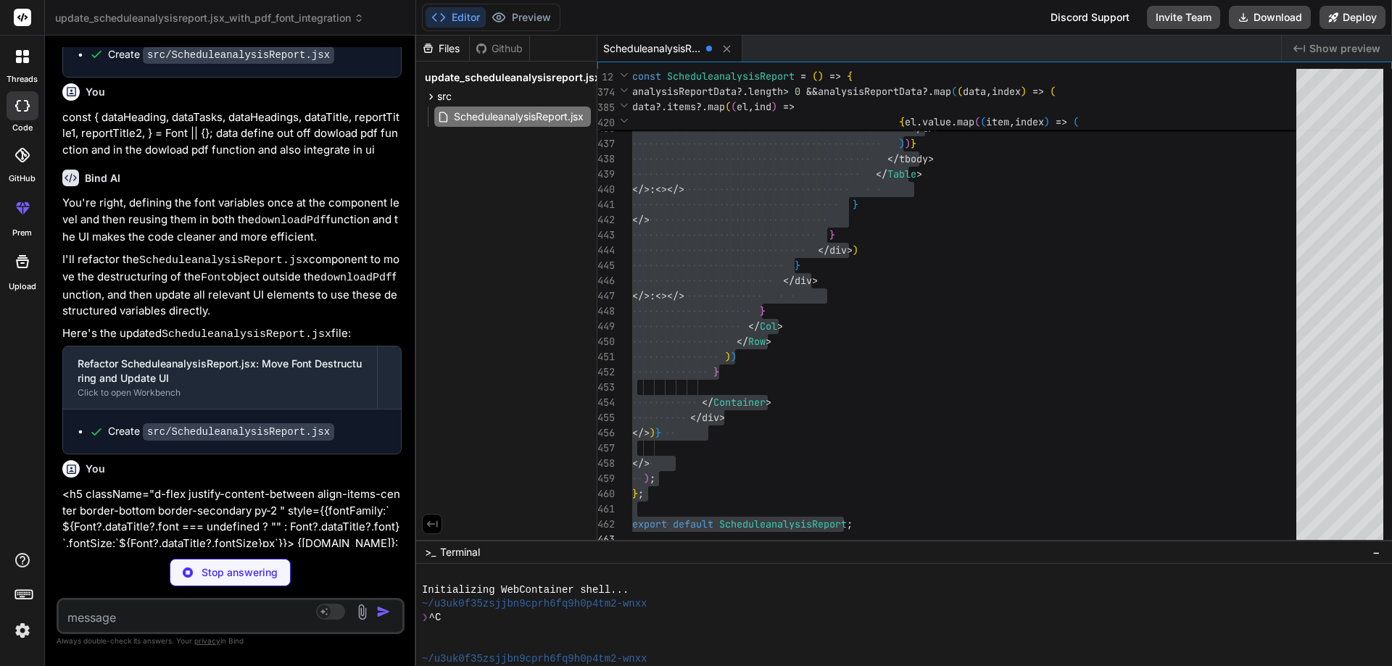
type textarea "x"
type textarea "</div> </>)} </> ); }; export default ScheduleanalysisReport;"
type textarea "x"
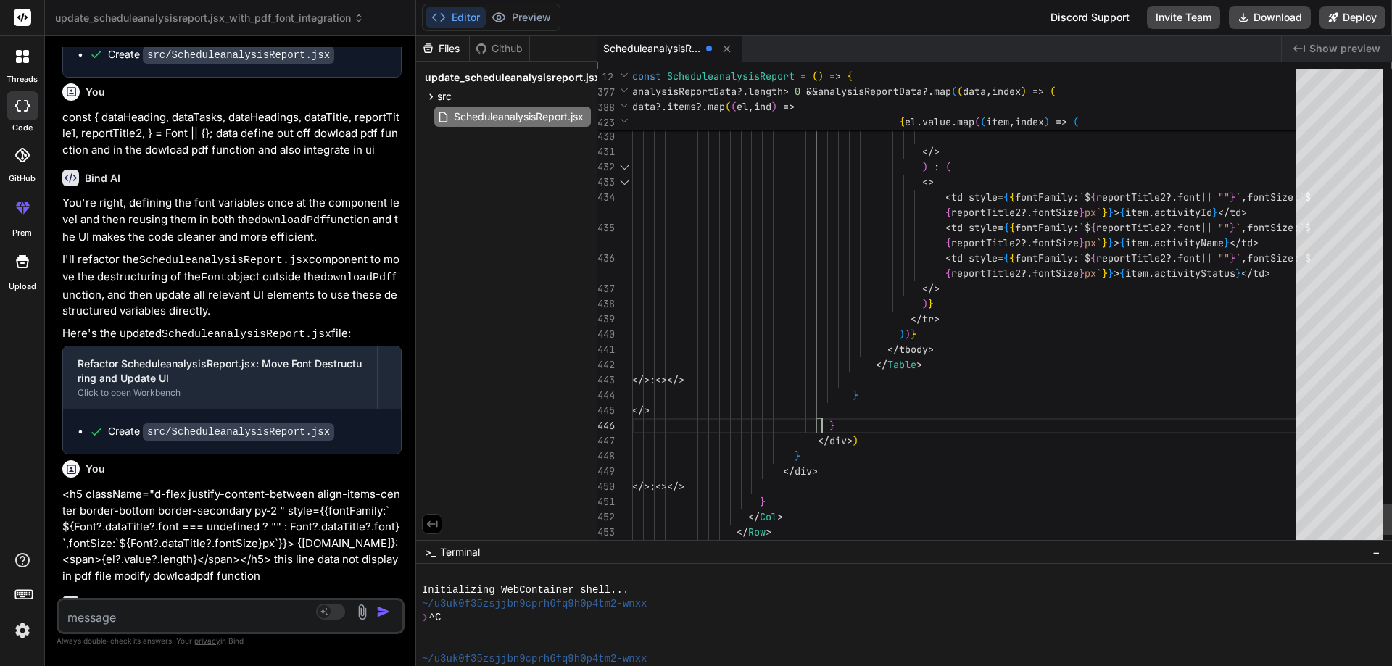
scroll to position [0, 0]
type textarea "import { useRef, useState, useEffect } from "react"; import { Col, Container, R…"
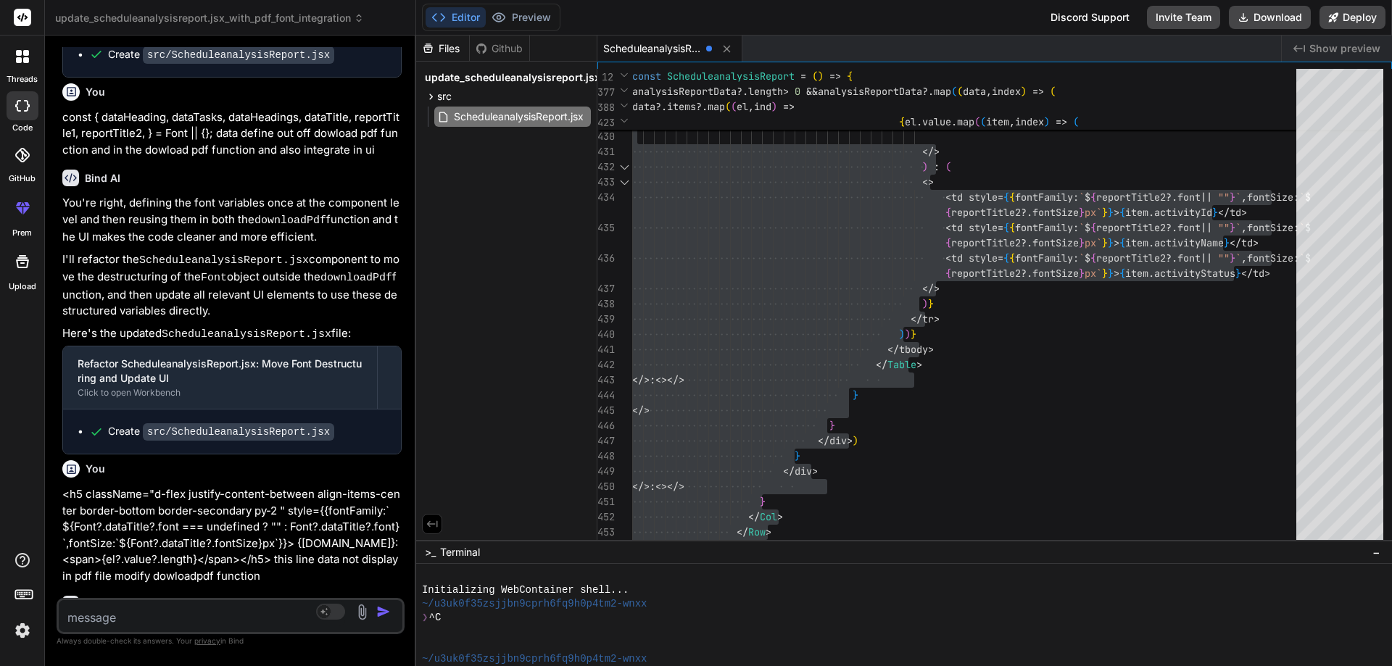
click at [308, 609] on textarea at bounding box center [202, 613] width 286 height 26
paste textarea "// Construct the text including the count const tableTitleText = `${[DOMAIN_NAM…"
type textarea "// Construct the text including the count const tableTitleText = `${[DOMAIN_NAM…"
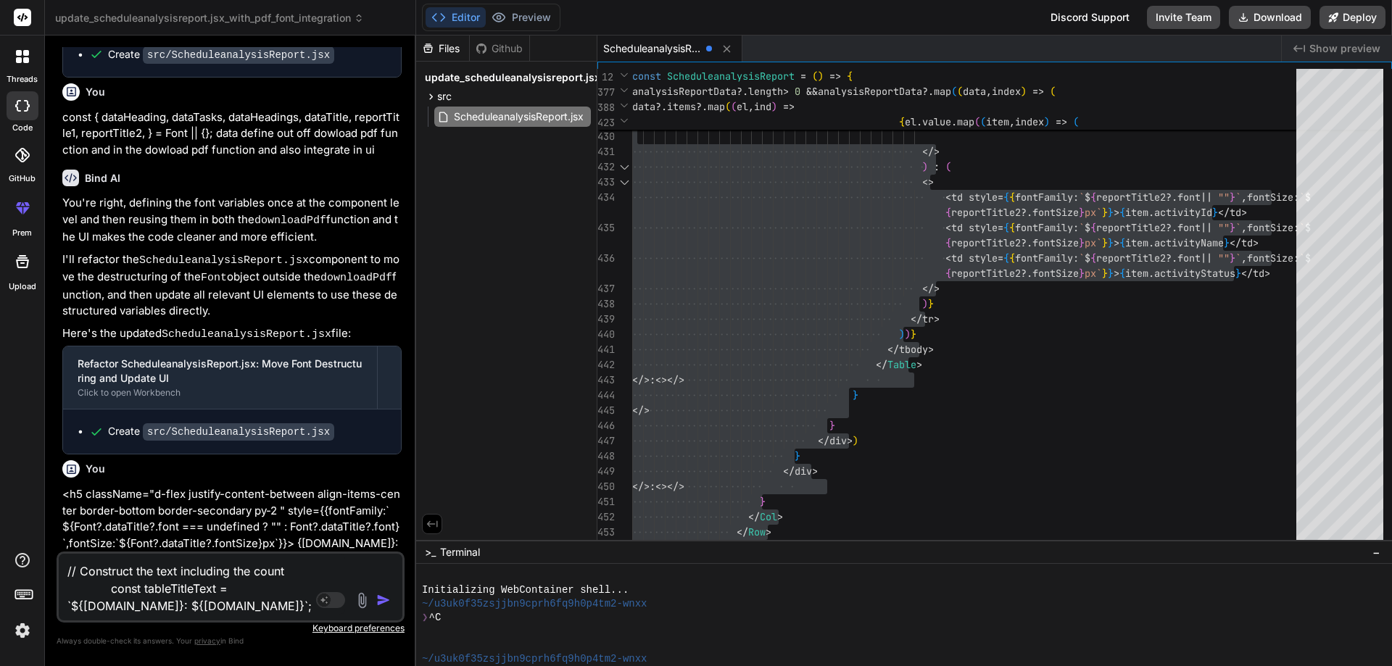
type textarea "x"
type textarea "// Construct the text including the count const tableTitleText = `${[DOMAIN_NAM…"
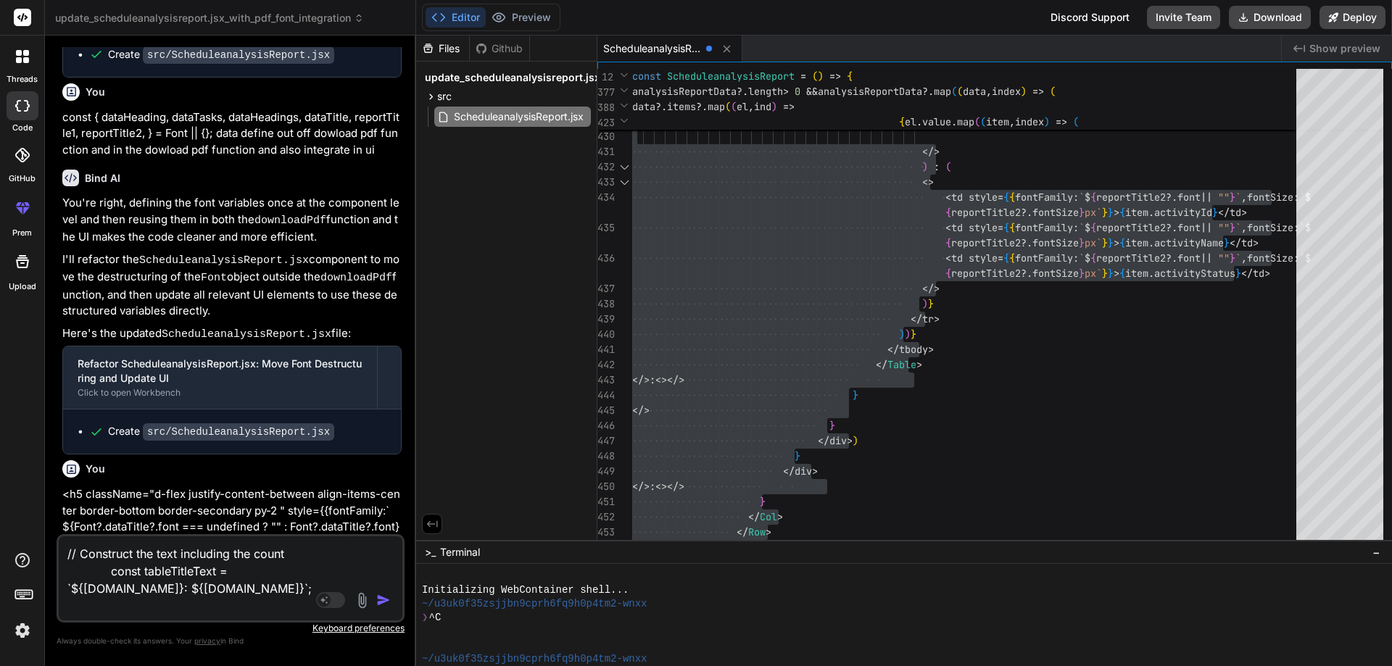
type textarea "x"
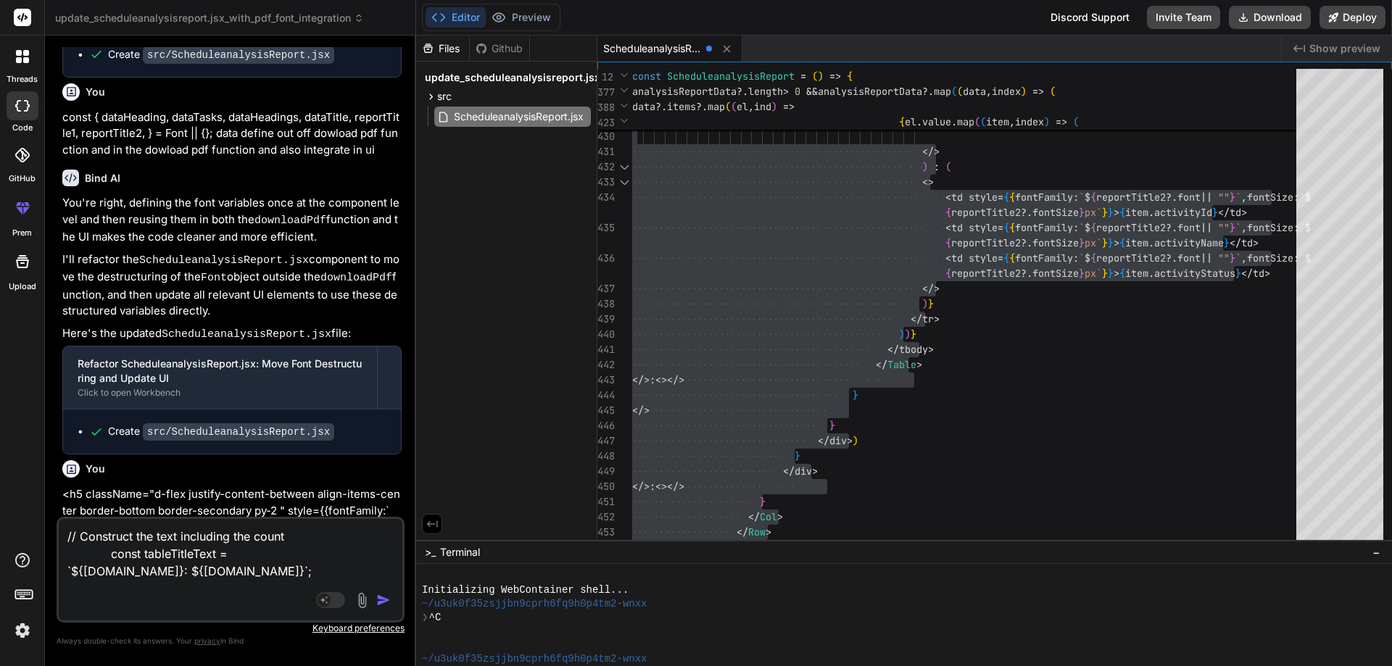
type textarea "// Construct the text including the count const tableTitleText = `${[DOMAIN_NAM…"
type textarea "x"
type textarea "// Construct the text including the count const tableTitleText = `${[DOMAIN_NAM…"
type textarea "x"
type textarea "// Construct the text including the count const tableTitleText = `${[DOMAIN_NAM…"
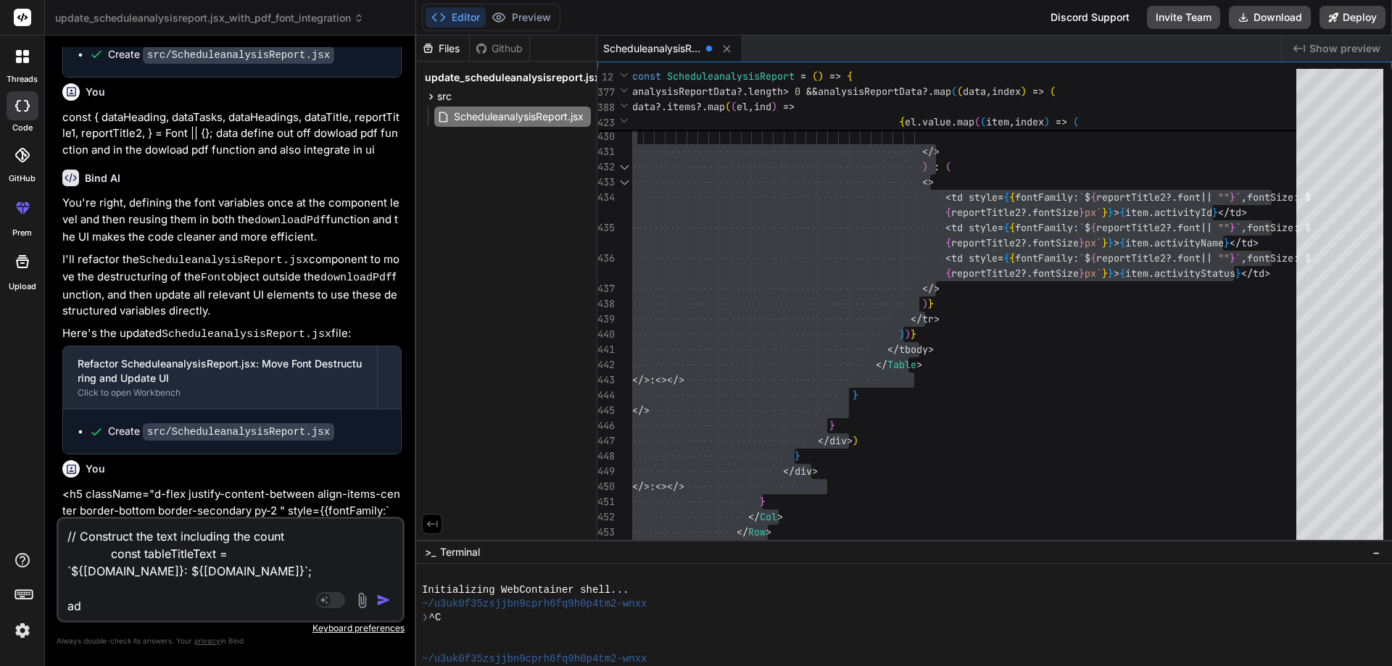
type textarea "x"
type textarea "// Construct the text including the count const tableTitleText = `${[DOMAIN_NAM…"
type textarea "x"
type textarea "// Construct the text including the count const tableTitleText = `${[DOMAIN_NAM…"
type textarea "x"
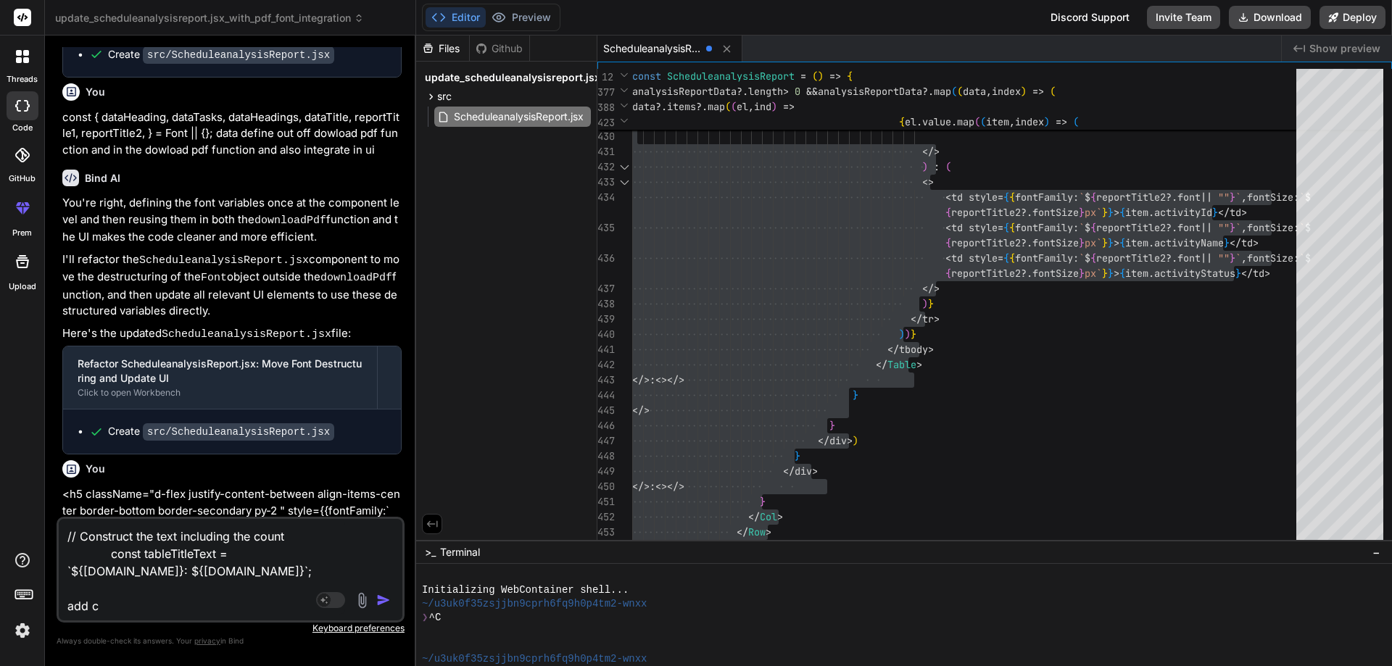
type textarea "// Construct the text including the count const tableTitleText = `${[DOMAIN_NAM…"
type textarea "x"
type textarea "// Construct the text including the count const tableTitleText = `${[DOMAIN_NAM…"
type textarea "x"
type textarea "// Construct the text including the count const tableTitleText = `${[DOMAIN_NAM…"
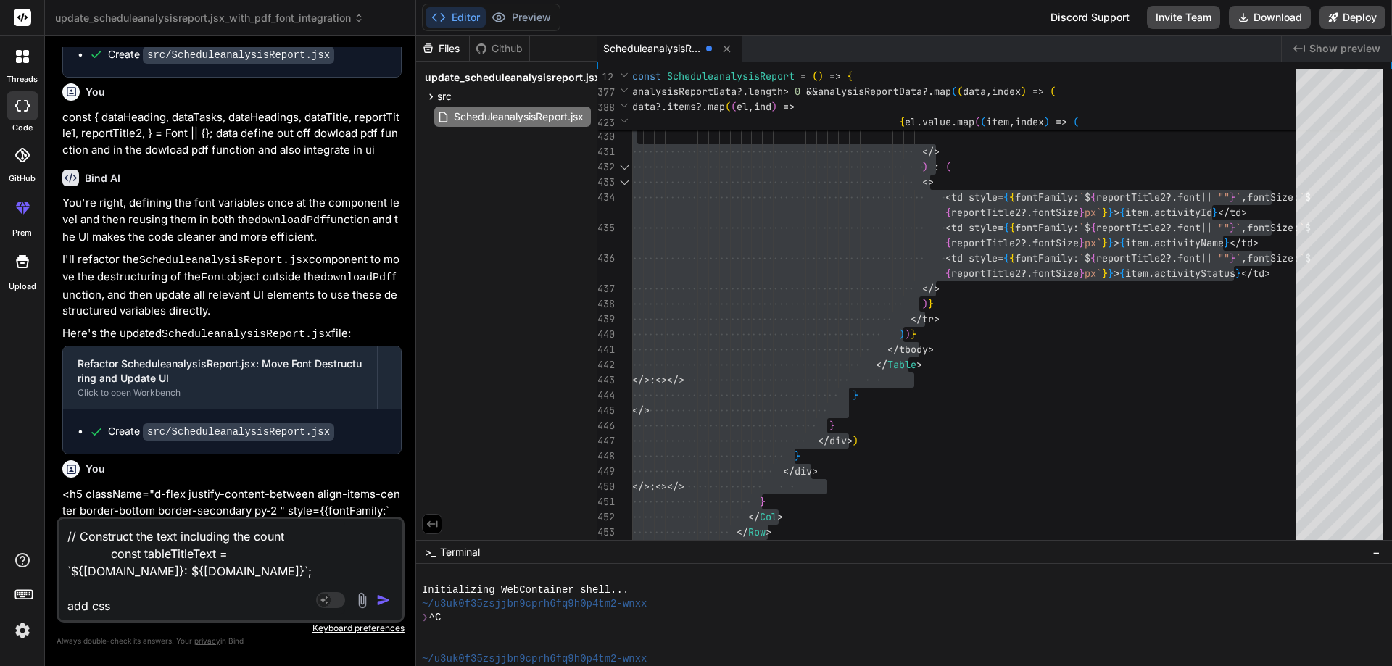
type textarea "x"
type textarea "// Construct the text including the count const tableTitleText = `${[DOMAIN_NAM…"
type textarea "x"
type textarea "// Construct the text including the count const tableTitleText = `${[DOMAIN_NAM…"
type textarea "x"
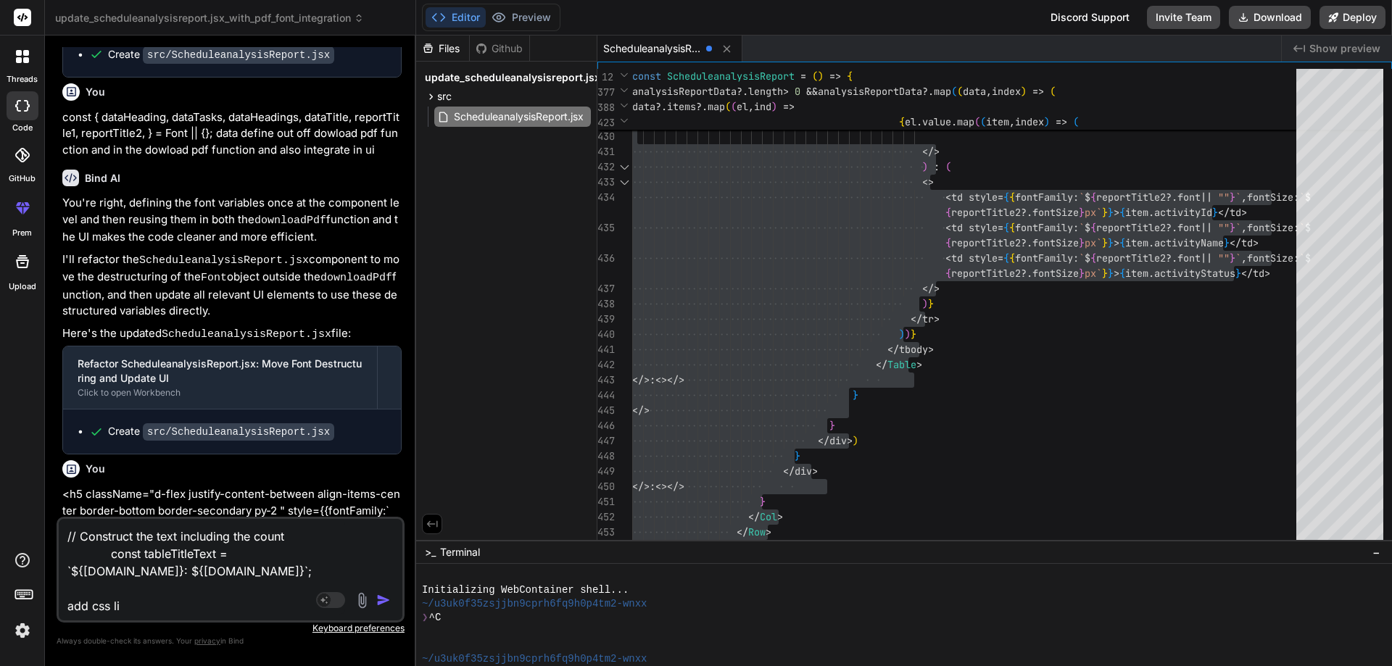
type textarea "// Construct the text including the count const tableTitleText = `${[DOMAIN_NAM…"
type textarea "x"
type textarea "// Construct the text including the count const tableTitleText = `${[DOMAIN_NAM…"
type textarea "x"
type textarea "// Construct the text including the count const tableTitleText = `${[DOMAIN_NAM…"
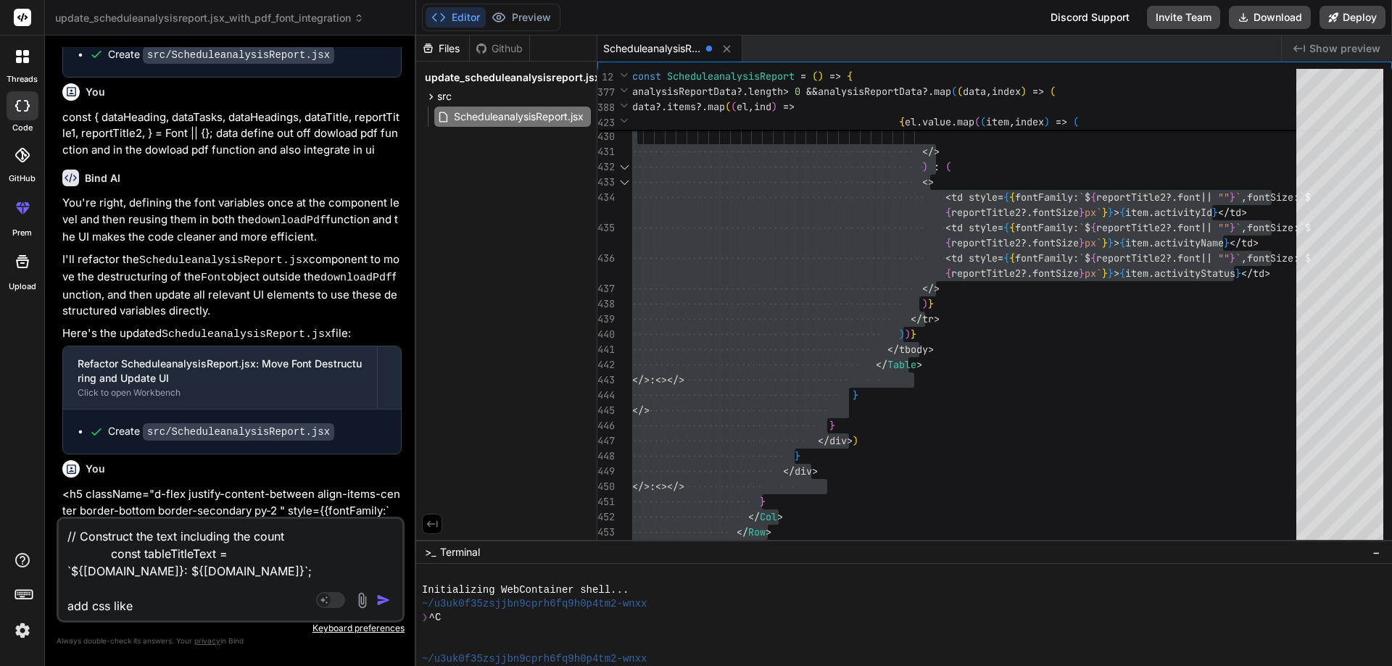
type textarea "x"
type textarea "// Construct the text including the count const tableTitleText = `${[DOMAIN_NAM…"
type textarea "x"
type textarea "// Construct the text including the count const tableTitleText = `${[DOMAIN_NAM…"
type textarea "x"
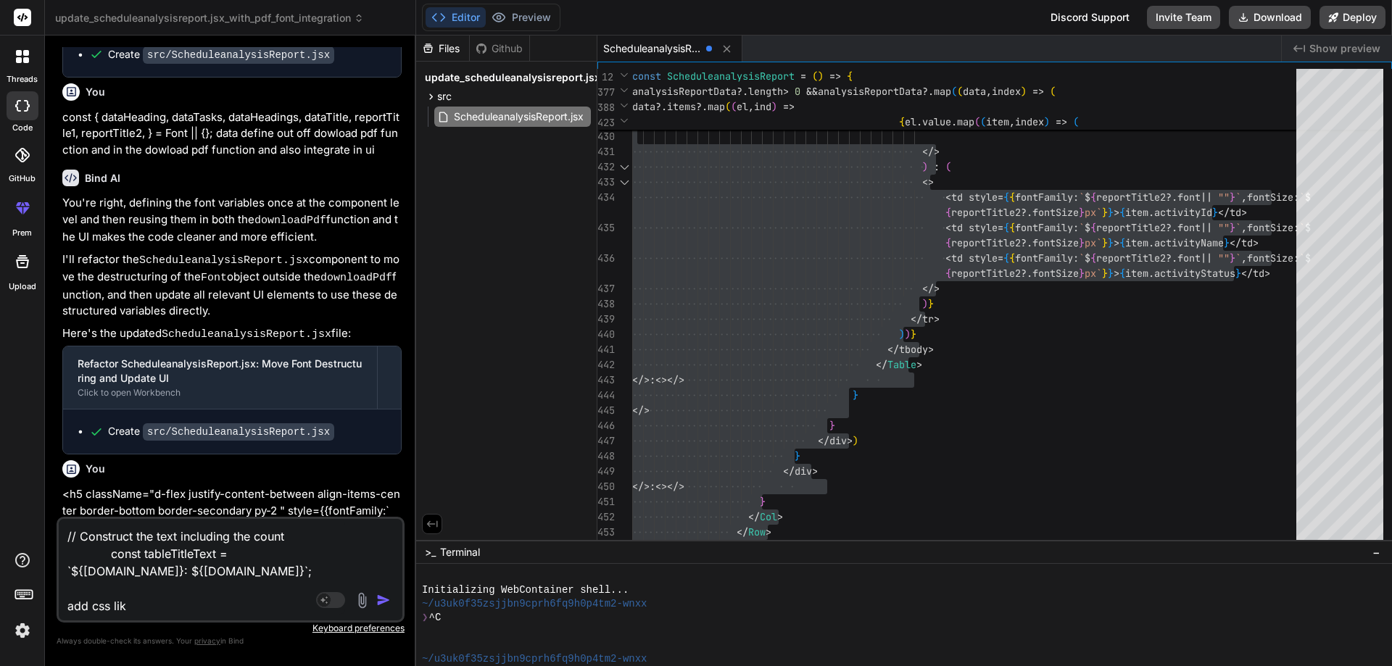
type textarea "// Construct the text including the count const tableTitleText = `${[DOMAIN_NAM…"
type textarea "x"
type textarea "// Construct the text including the count const tableTitleText = `${[DOMAIN_NAM…"
type textarea "x"
type textarea "// Construct the text including the count const tableTitleText = `${[DOMAIN_NAM…"
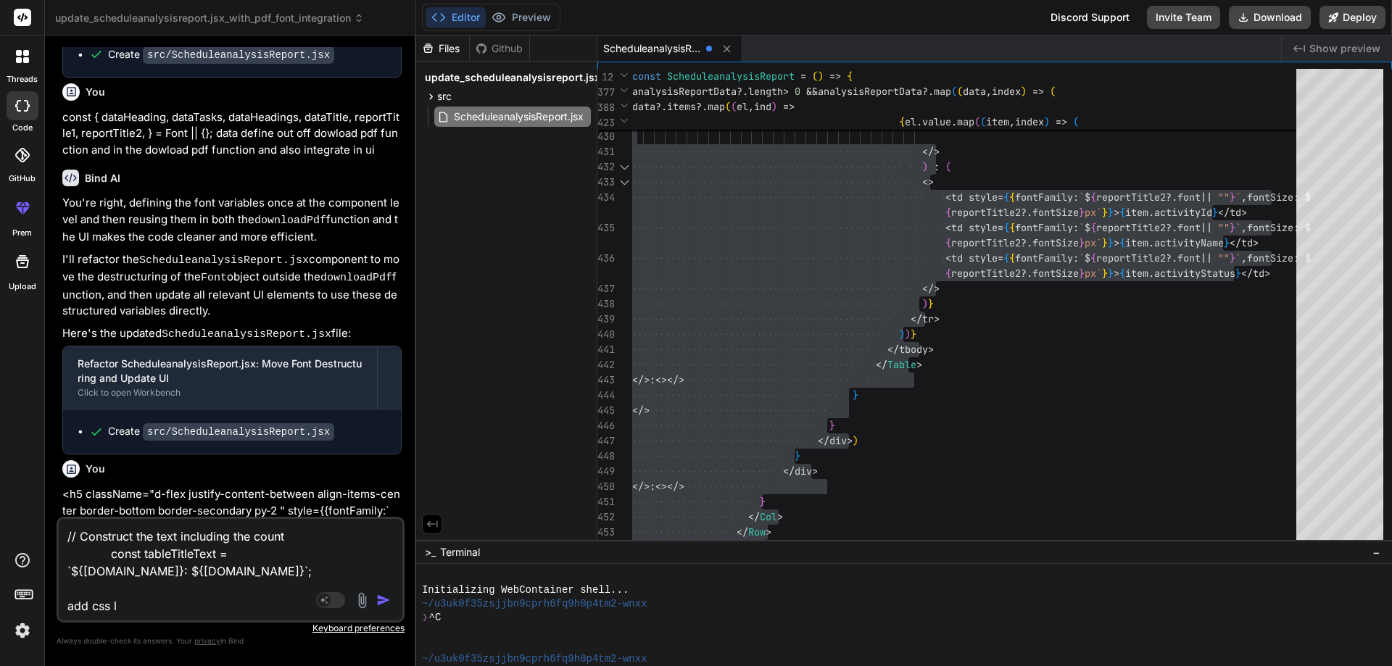
type textarea "x"
type textarea "// Construct the text including the count const tableTitleText = `${[DOMAIN_NAM…"
type textarea "x"
type textarea "// Construct the text including the count const tableTitleText = `${[DOMAIN_NAM…"
type textarea "x"
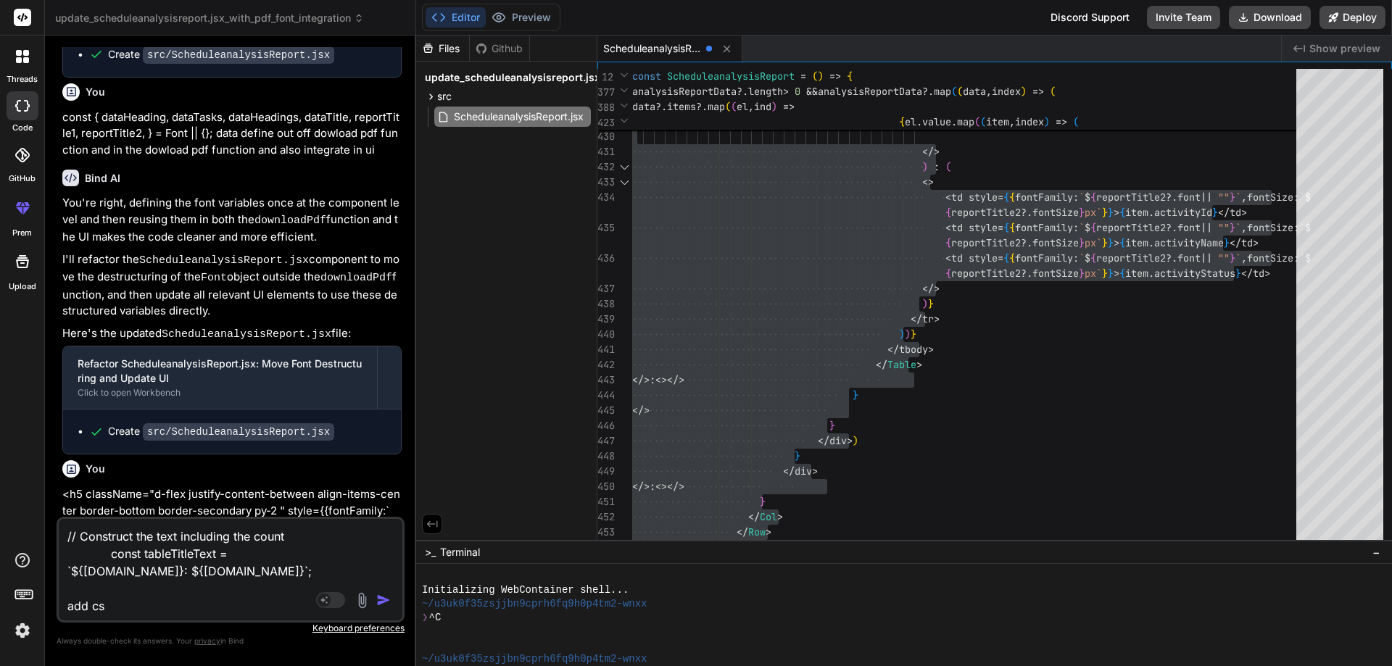
type textarea "// Construct the text including the count const tableTitleText = `${[DOMAIN_NAM…"
type textarea "x"
type textarea "// Construct the text including the count const tableTitleText = `${[DOMAIN_NAM…"
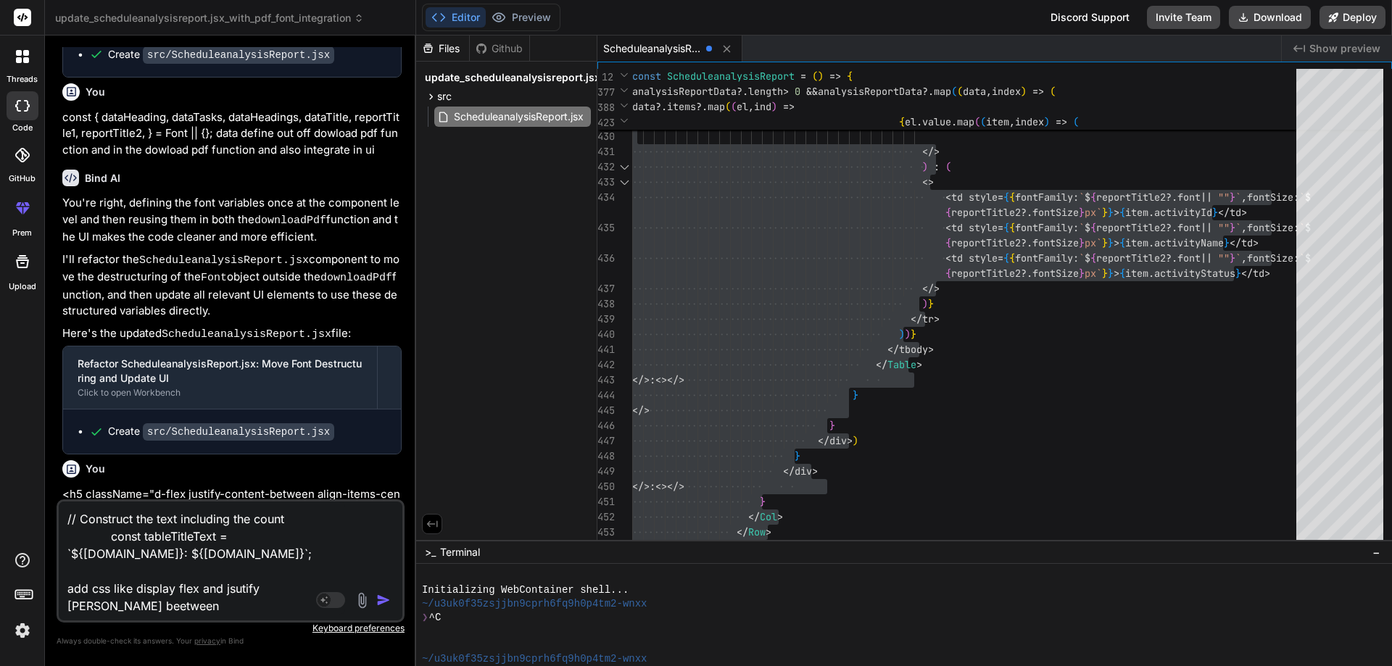
drag, startPoint x: 125, startPoint y: 608, endPoint x: 71, endPoint y: 609, distance: 53.7
click at [71, 609] on textarea "// Construct the text including the count const tableTitleText = `${[DOMAIN_NAM…" at bounding box center [202, 558] width 286 height 113
click at [385, 596] on img "button" at bounding box center [383, 600] width 15 height 15
